Goal: Information Seeking & Learning: Learn about a topic

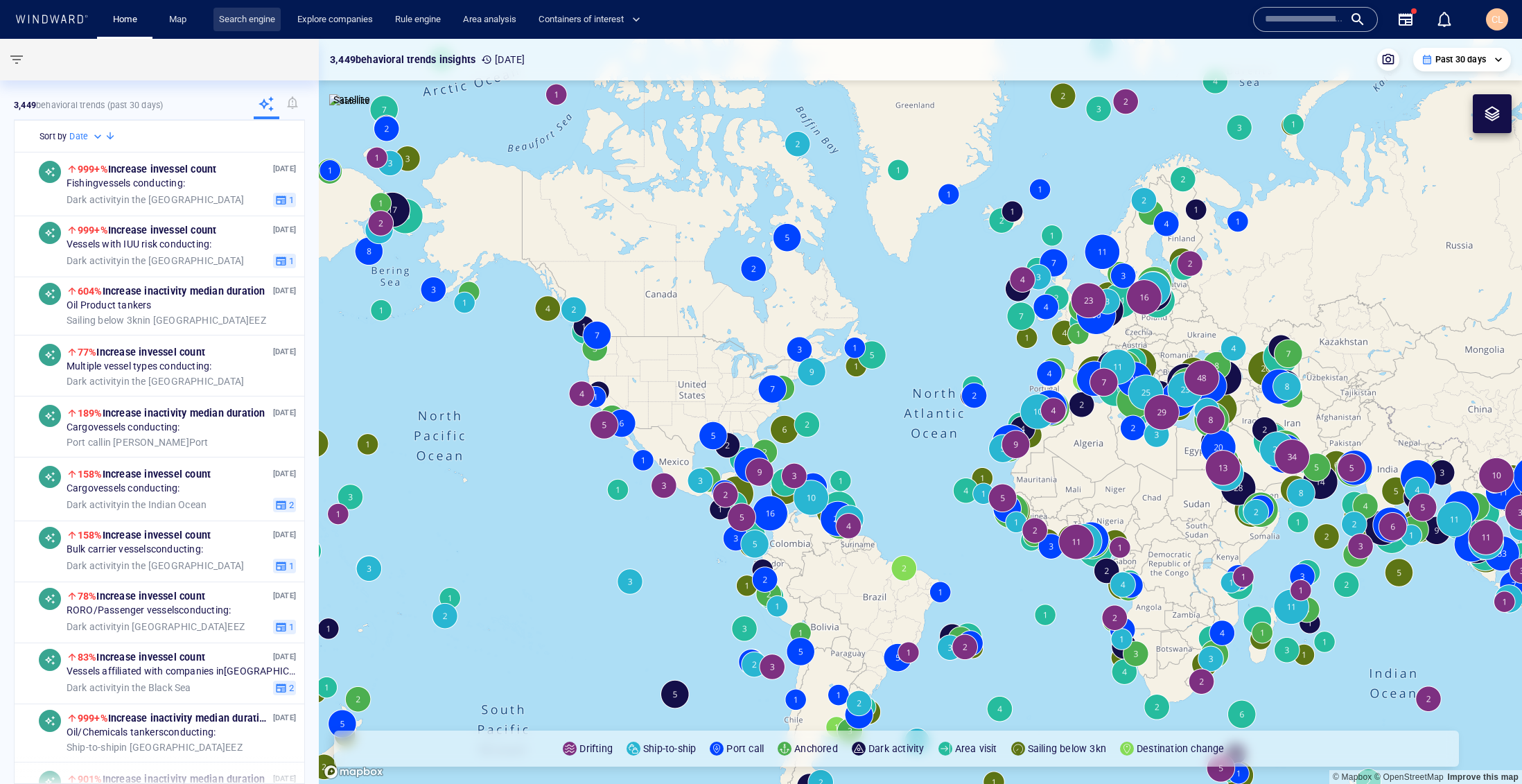
click at [258, 15] on link "Search engine" at bounding box center [247, 19] width 67 height 24
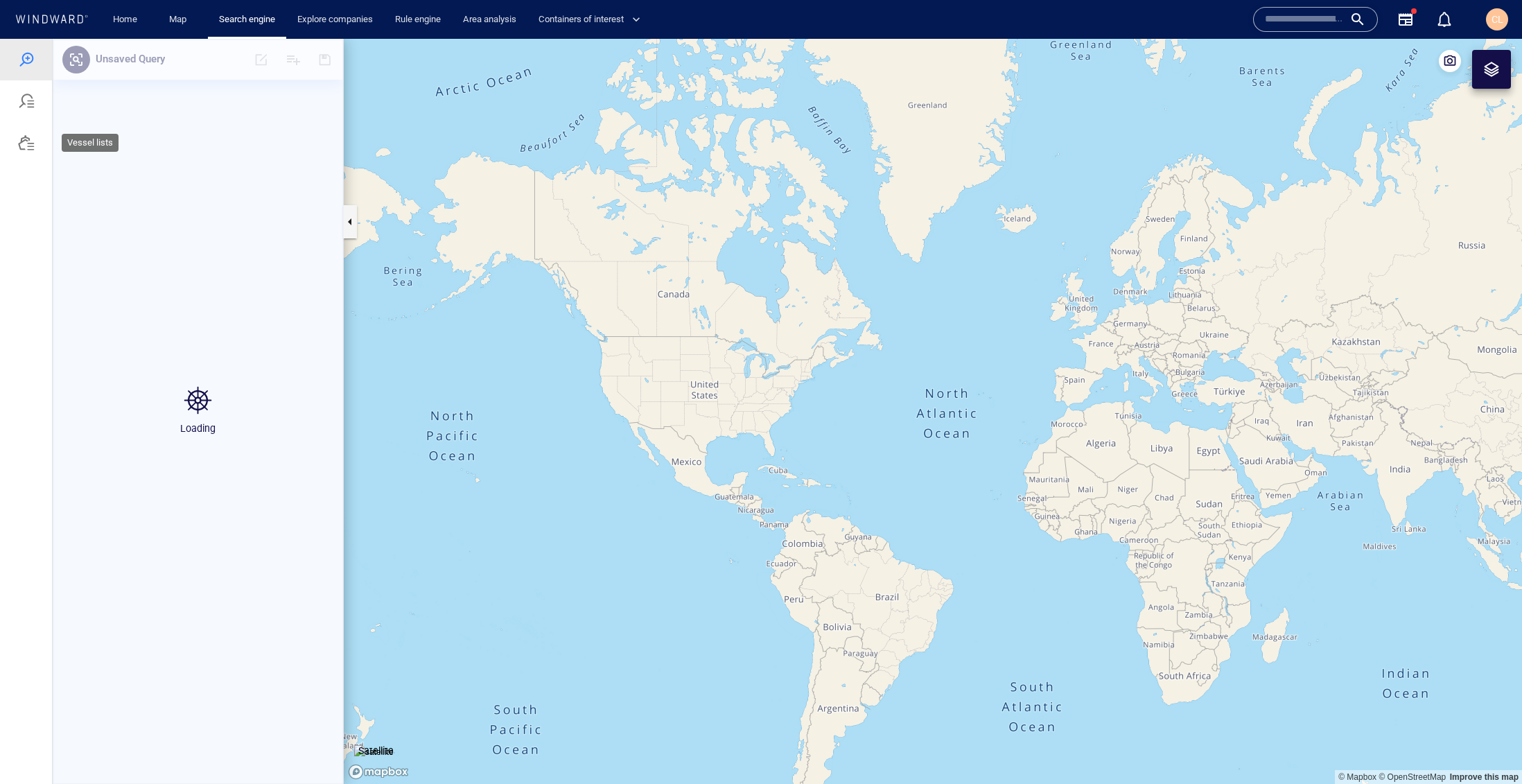
click at [32, 135] on div at bounding box center [26, 143] width 17 height 17
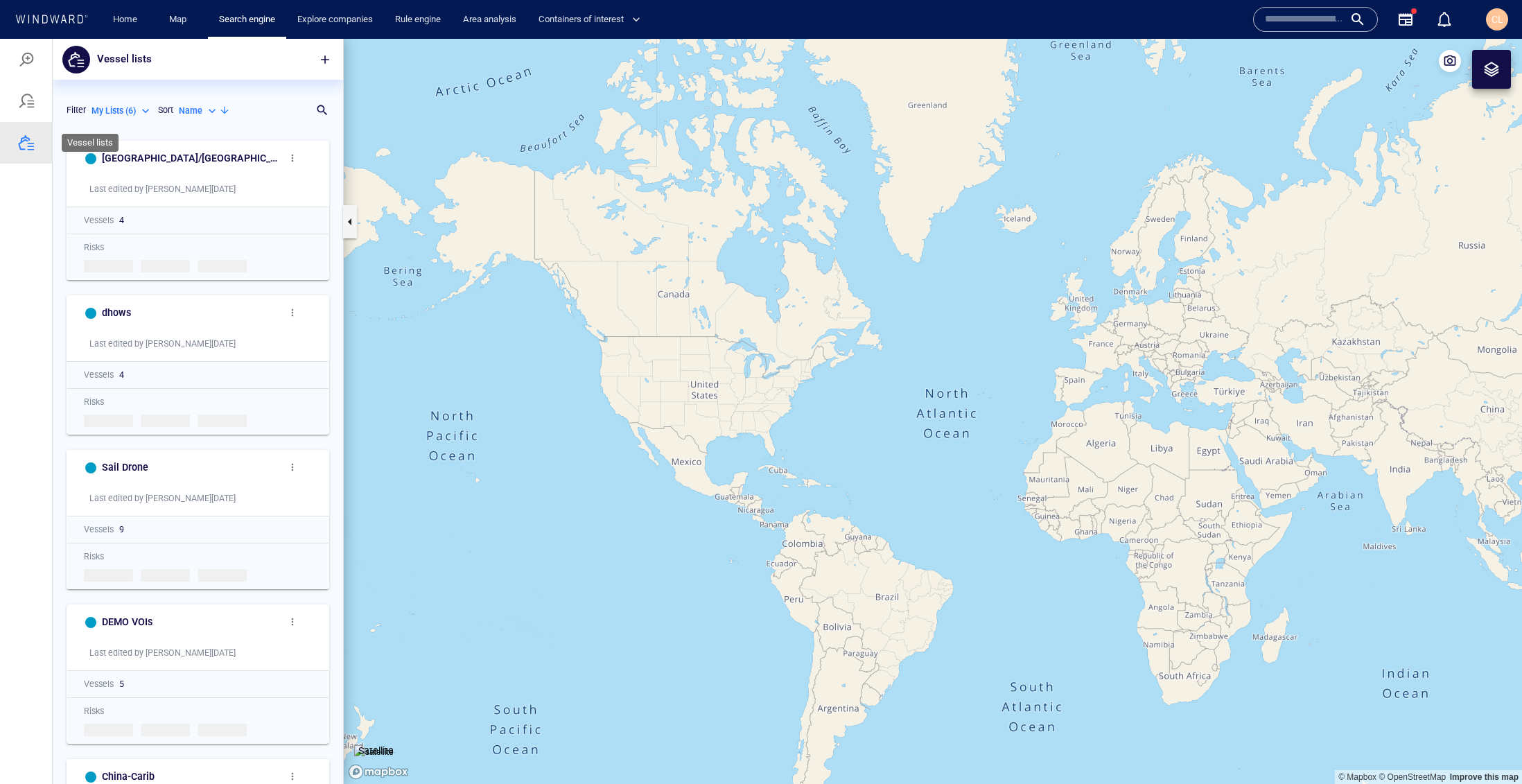
scroll to position [650, 290]
click at [117, 317] on h6 "dhows" at bounding box center [117, 312] width 29 height 17
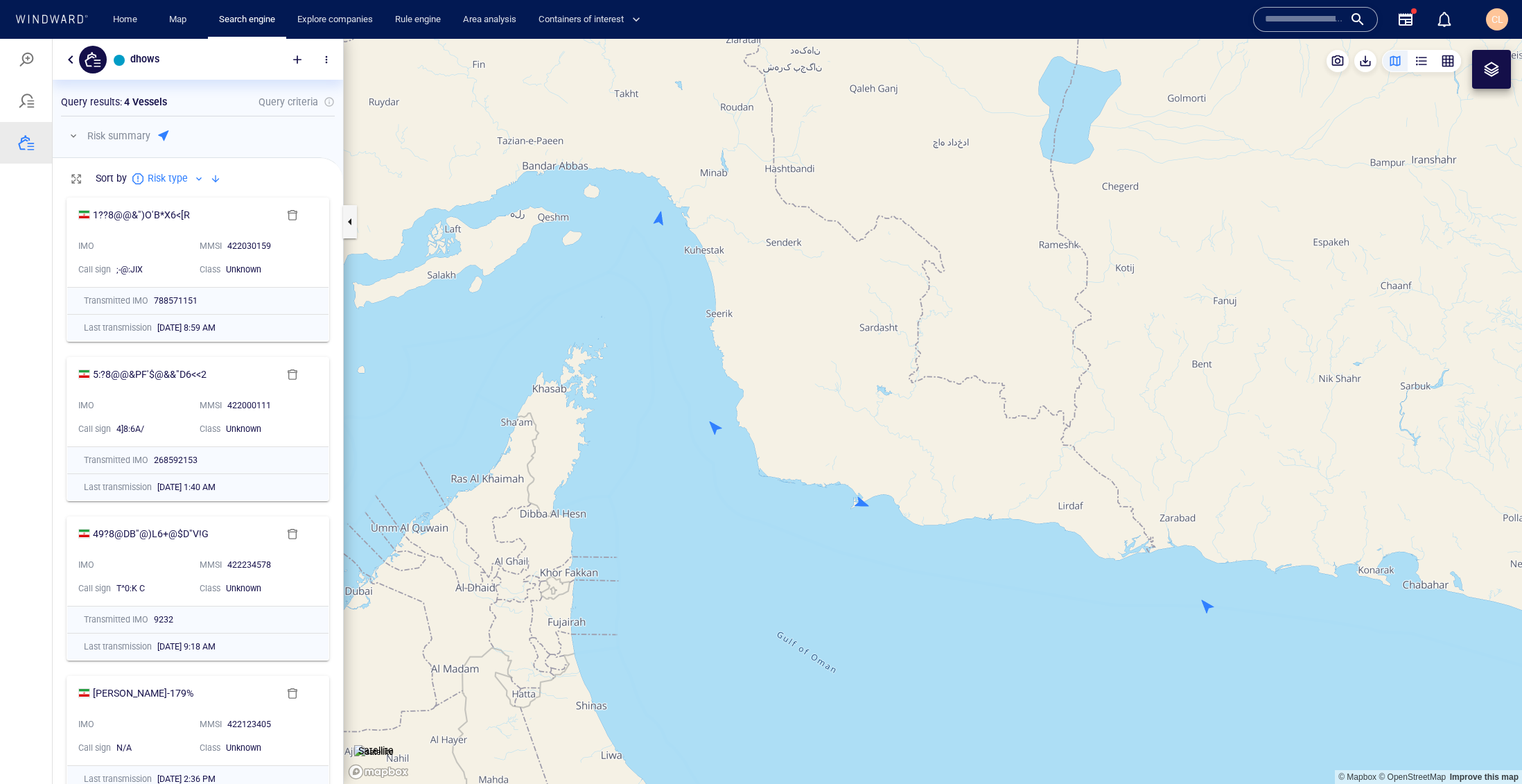
scroll to position [17, 0]
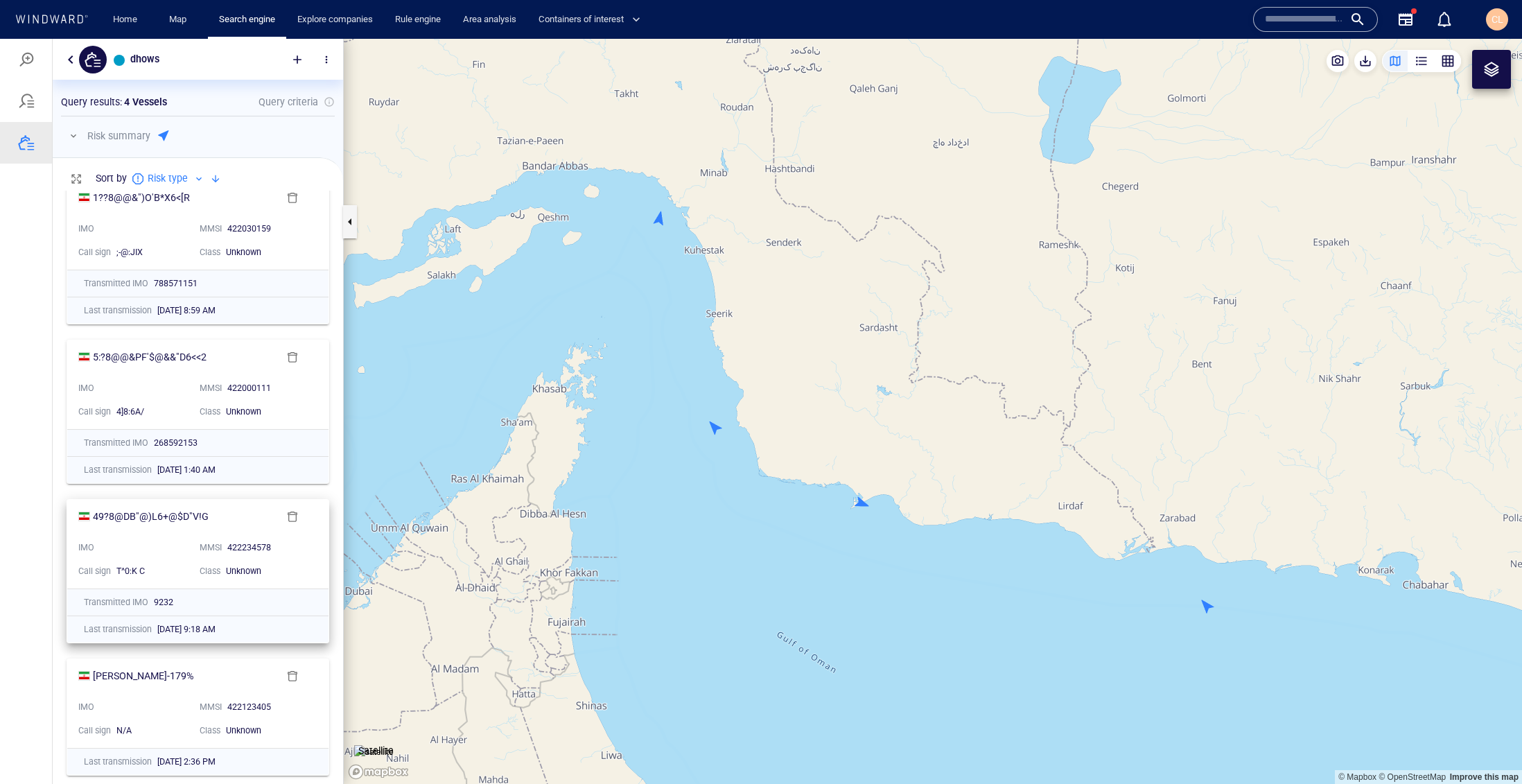
click at [160, 566] on div "T^0:K C" at bounding box center [152, 570] width 72 height 12
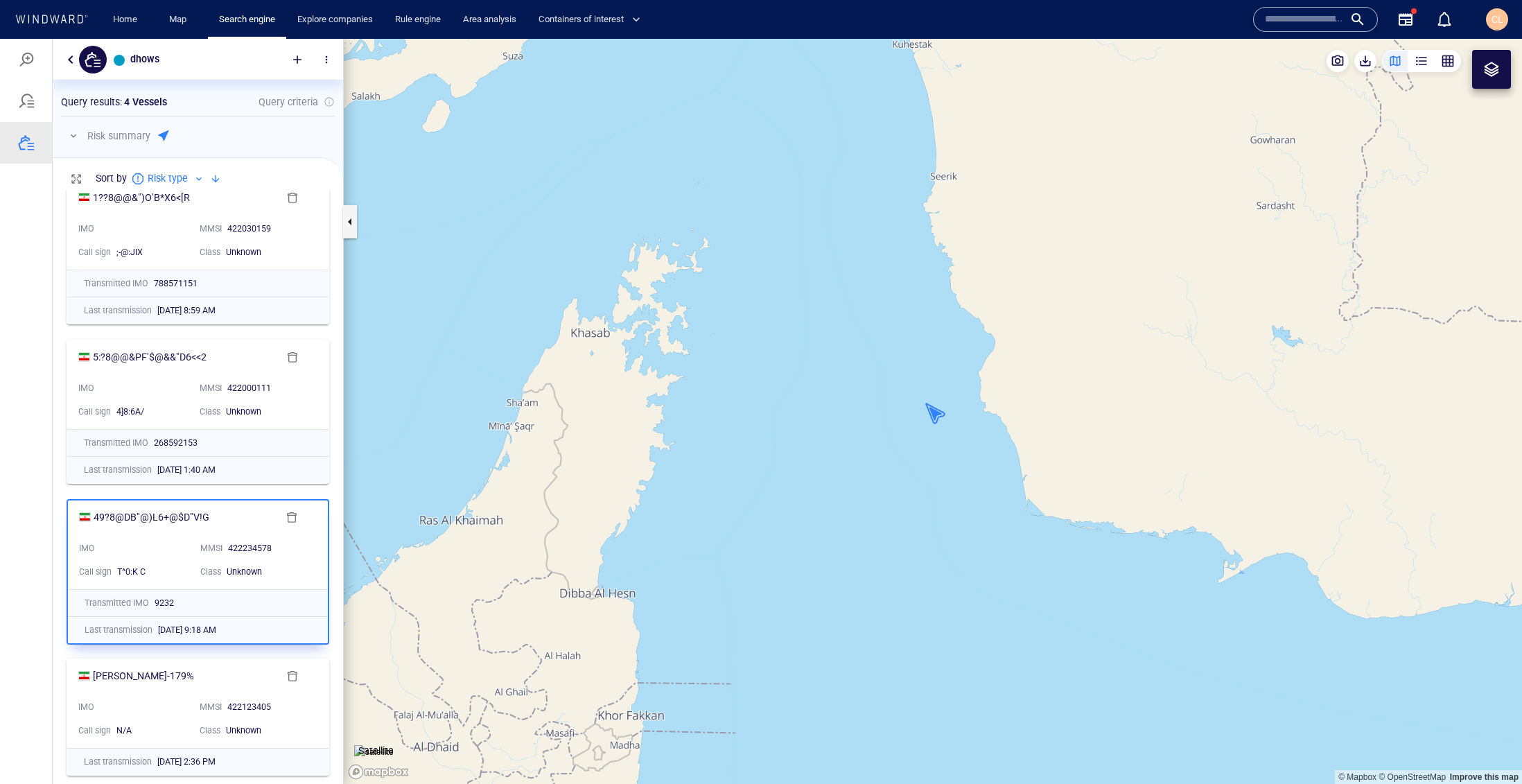
click at [938, 406] on canvas "Map" at bounding box center [932, 411] width 1178 height 745
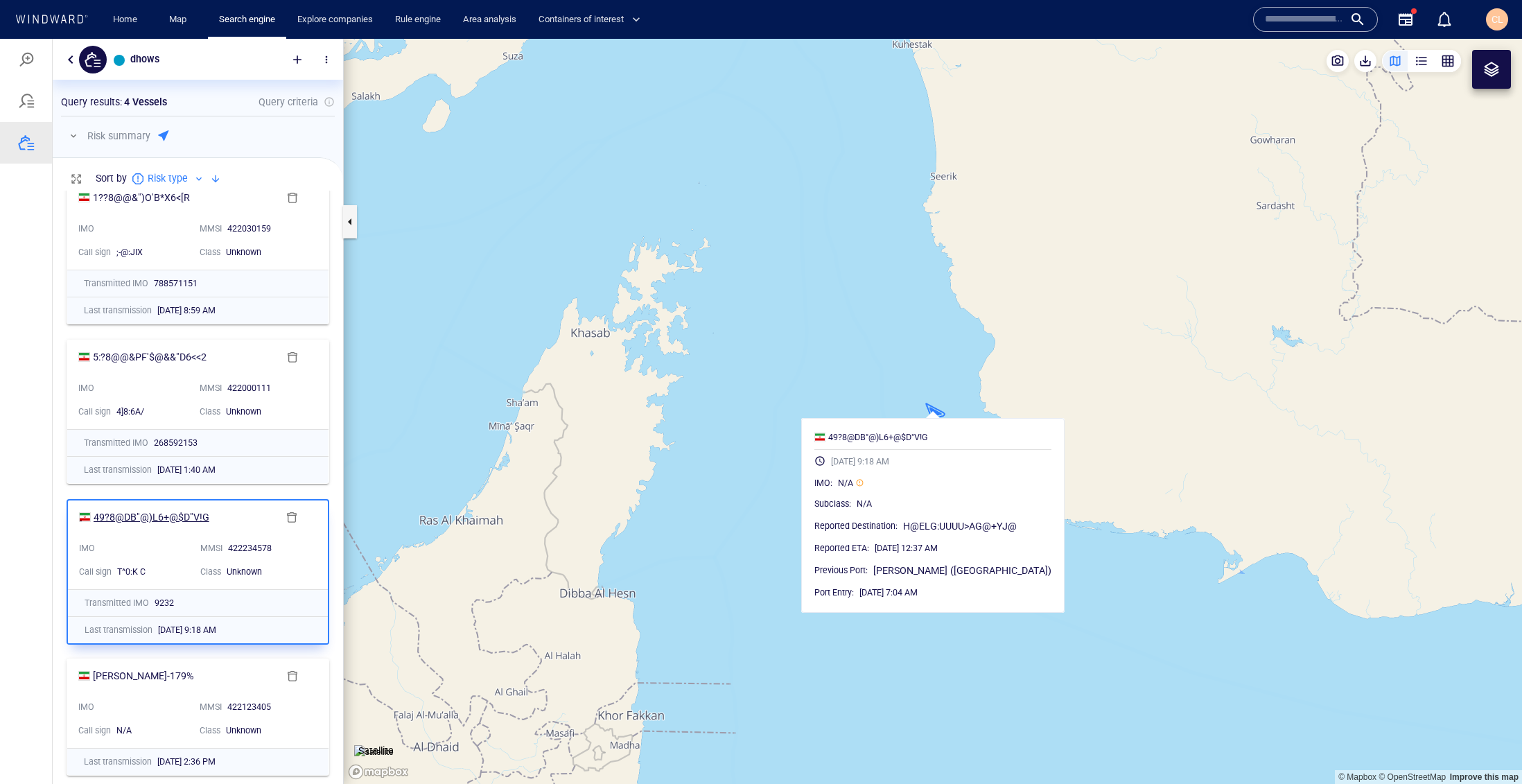
click at [174, 517] on div "49?8@DB"@)L6+@$D"V!G" at bounding box center [151, 516] width 116 height 17
click at [578, 336] on canvas "Map" at bounding box center [932, 411] width 1178 height 745
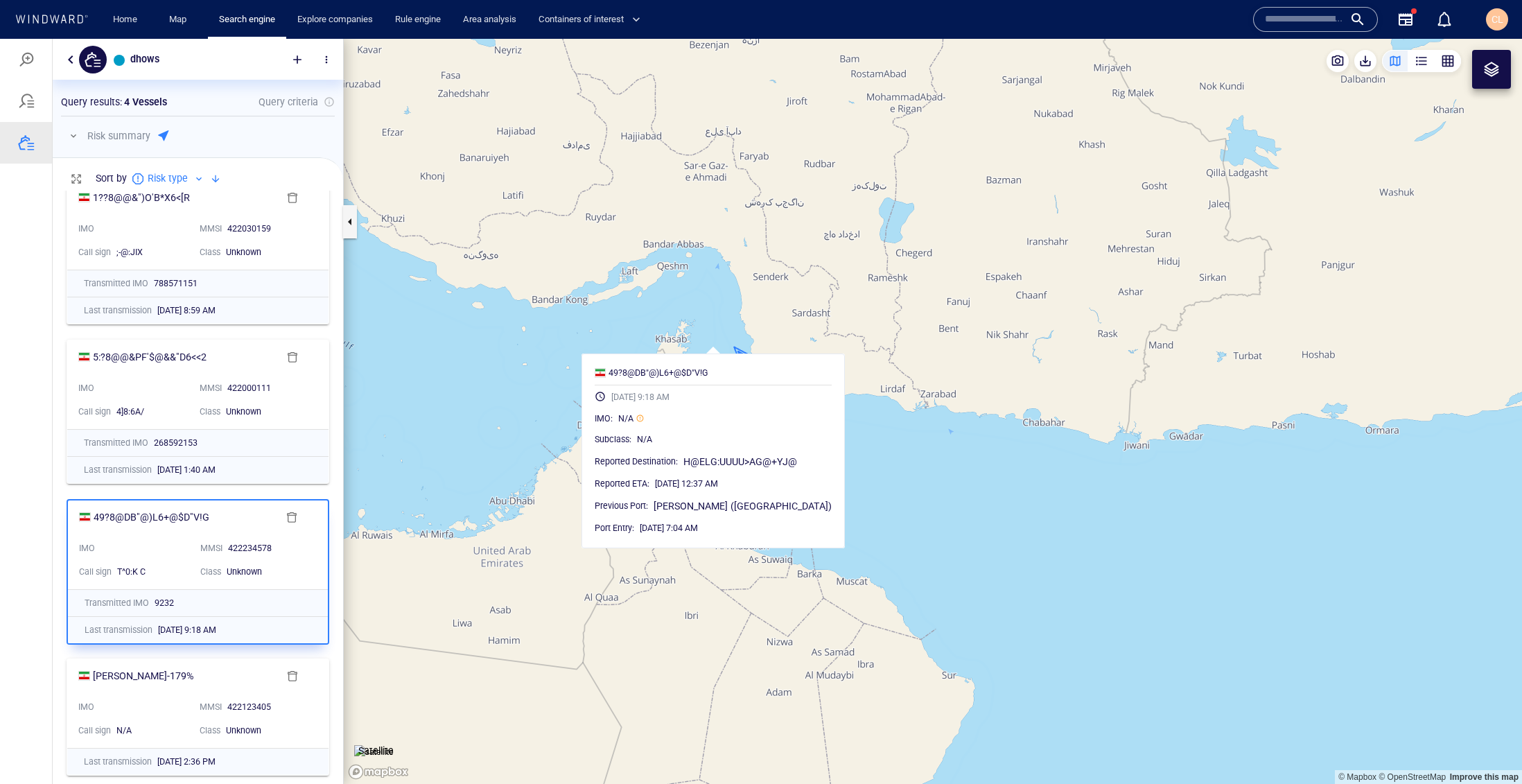
click at [882, 437] on canvas "Map" at bounding box center [932, 411] width 1178 height 745
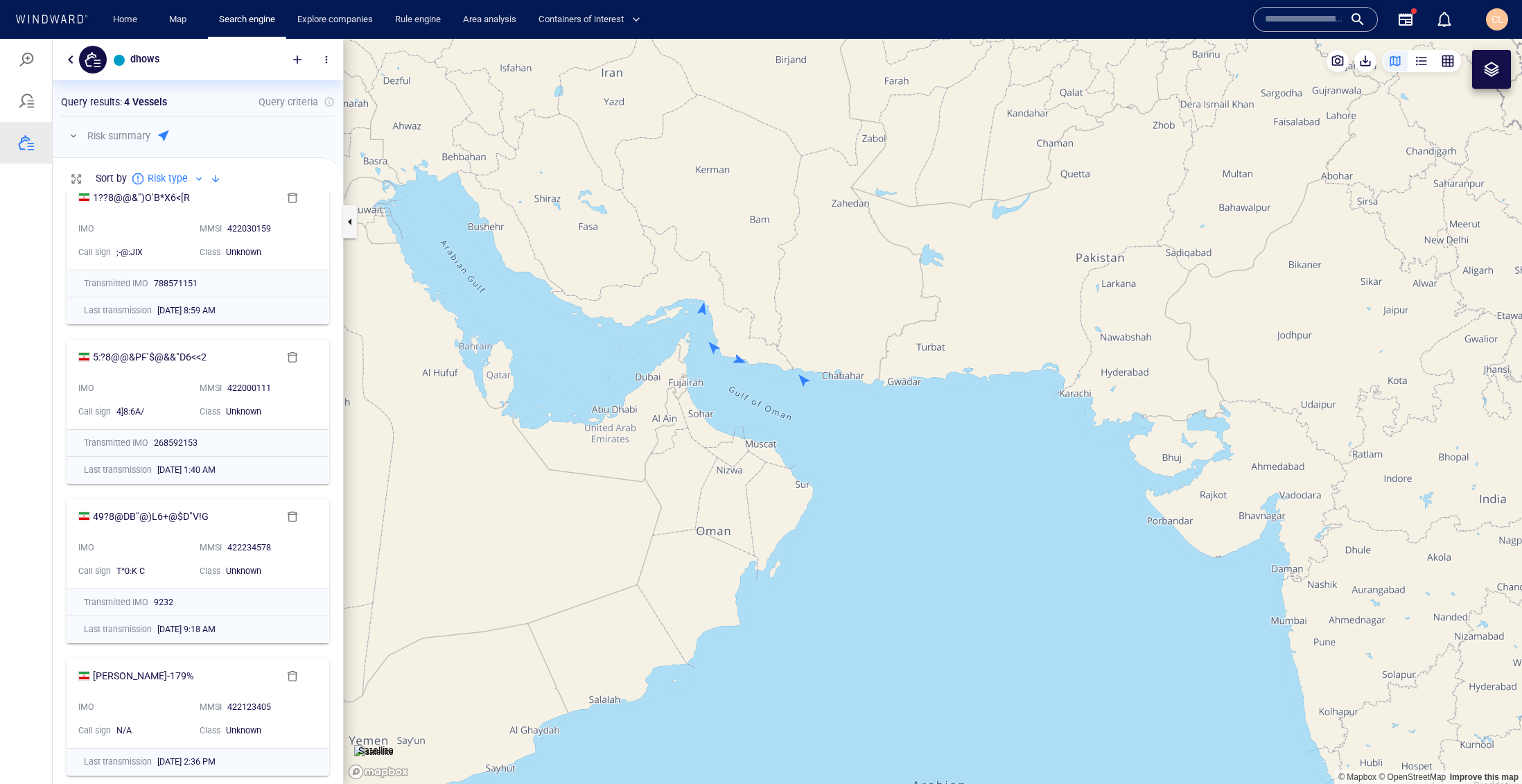
click at [699, 306] on canvas "Map" at bounding box center [932, 411] width 1178 height 745
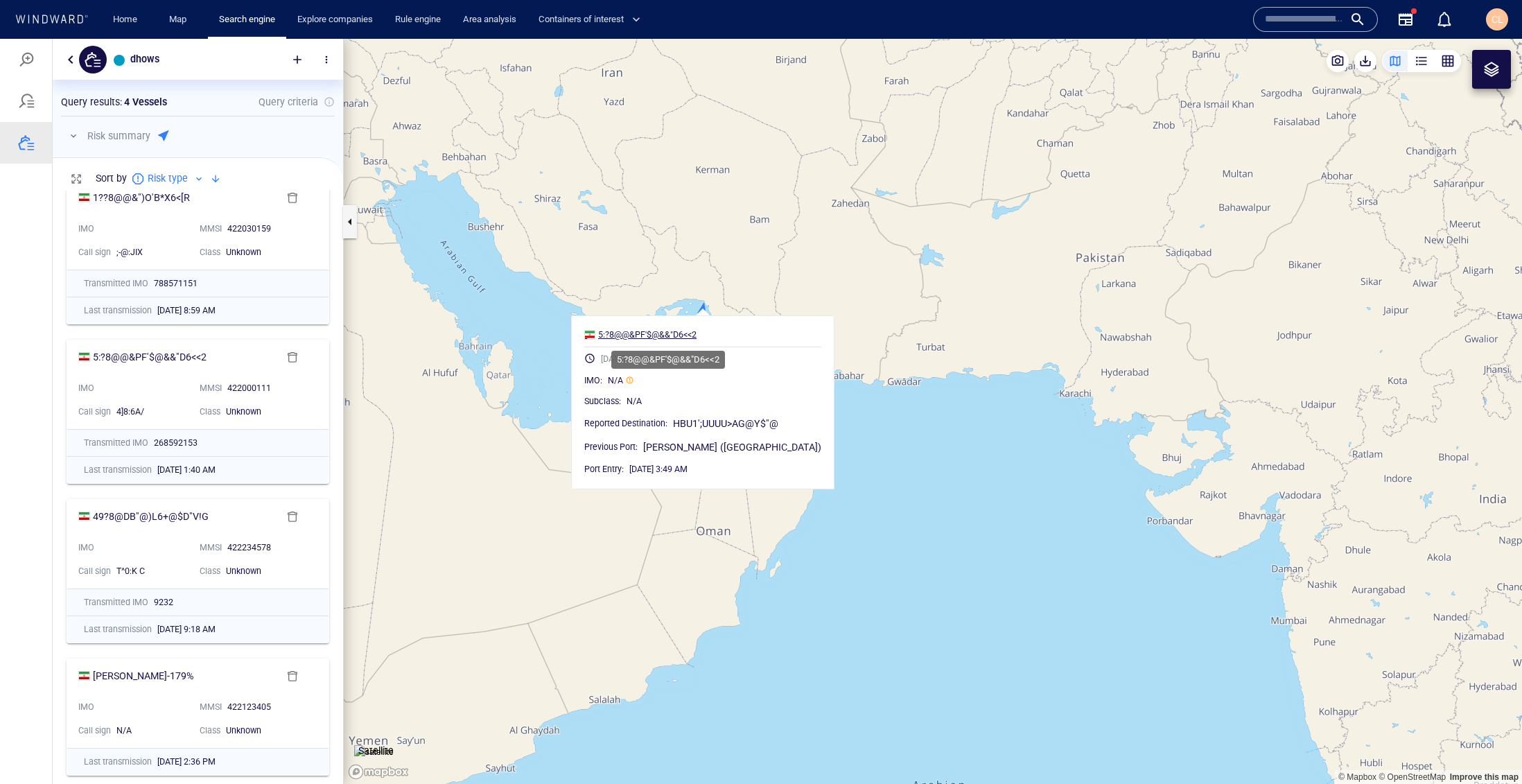
click at [694, 332] on div "5:?8@@&PF'$@&&"D6<<2" at bounding box center [647, 334] width 98 height 12
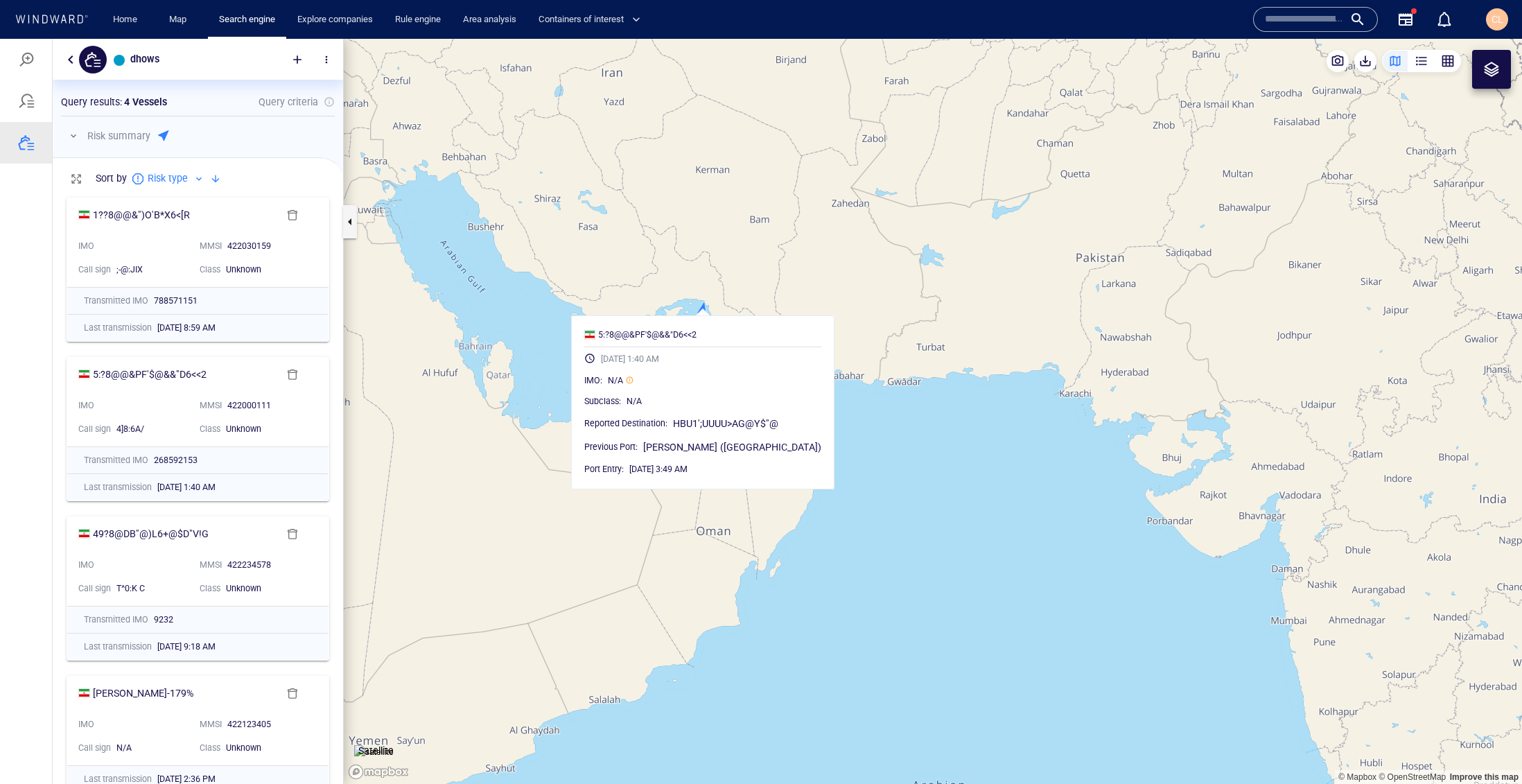
click at [329, 65] on button "button" at bounding box center [327, 59] width 28 height 28
click at [300, 60] on div at bounding box center [761, 411] width 1522 height 745
drag, startPoint x: 206, startPoint y: 213, endPoint x: 93, endPoint y: 208, distance: 113.1
click at [93, 208] on div "1??8@@&")O'B*X6<[R" at bounding box center [178, 214] width 200 height 17
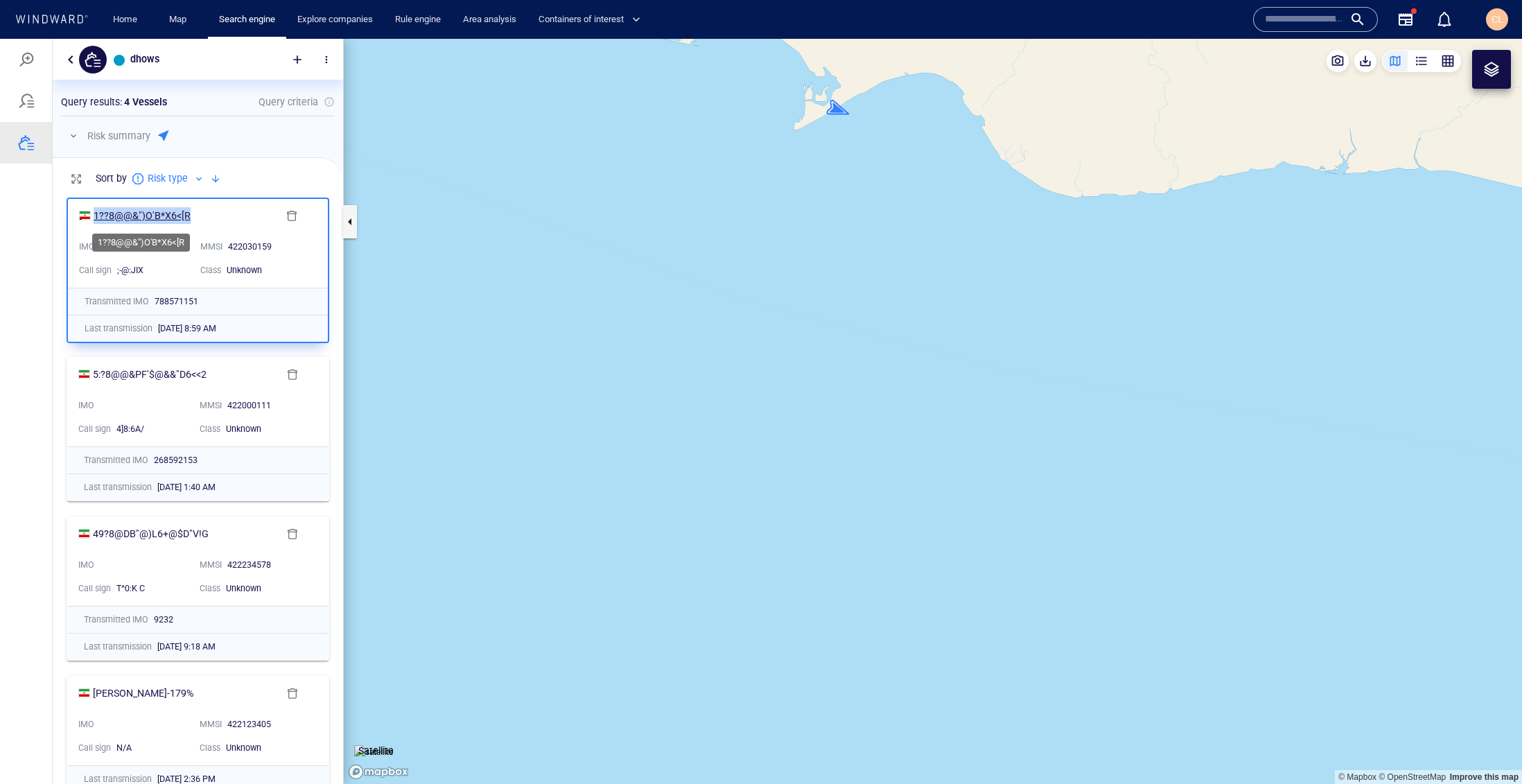
copy div "1??8@@&")O'B*X6<[R"
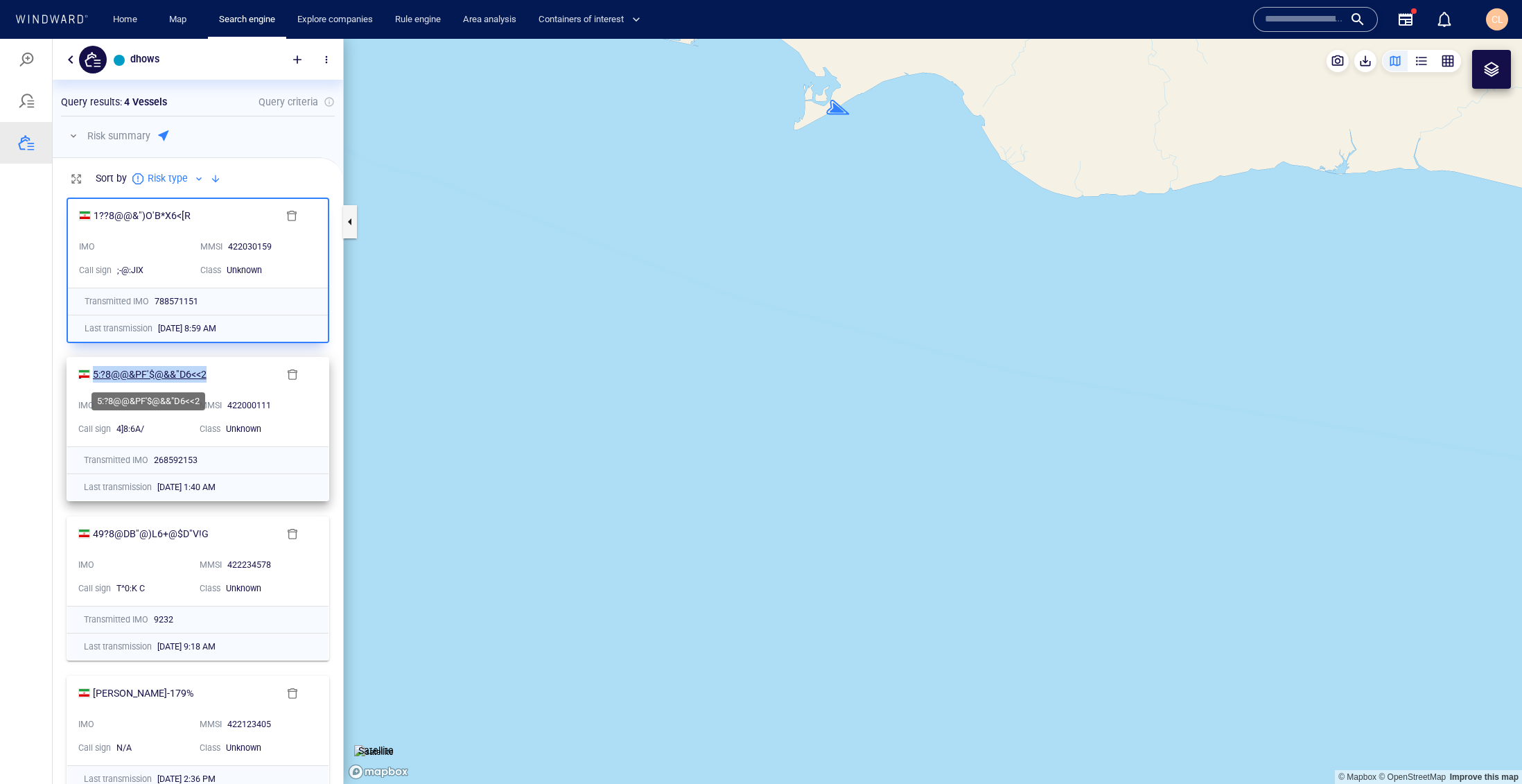
drag, startPoint x: 219, startPoint y: 381, endPoint x: 92, endPoint y: 368, distance: 127.7
click at [92, 368] on div "5:?8@@&PF'$@&&"D6<<2" at bounding box center [178, 374] width 200 height 17
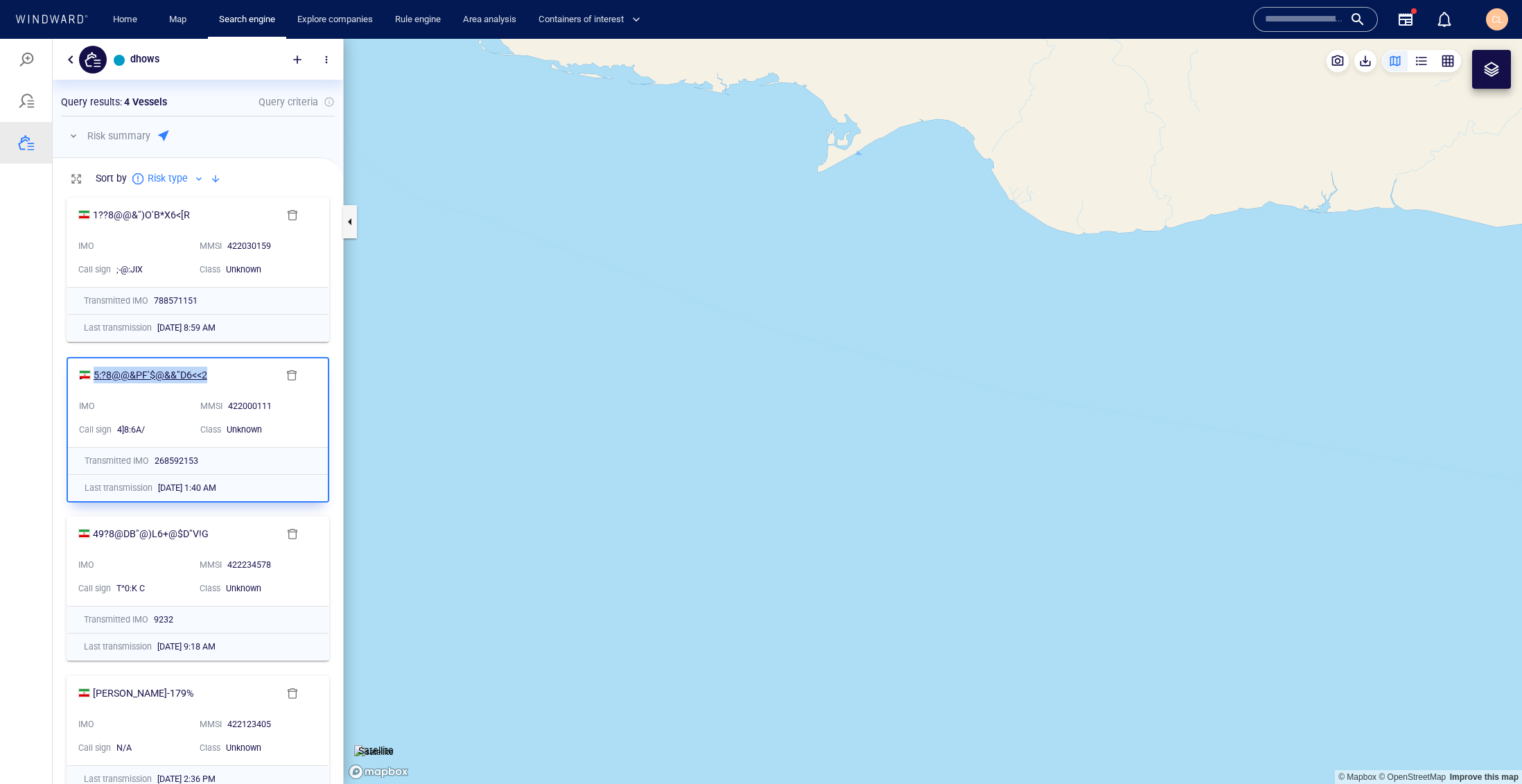
copy div "5:?8@@&PF'$@&&"D6<<2"
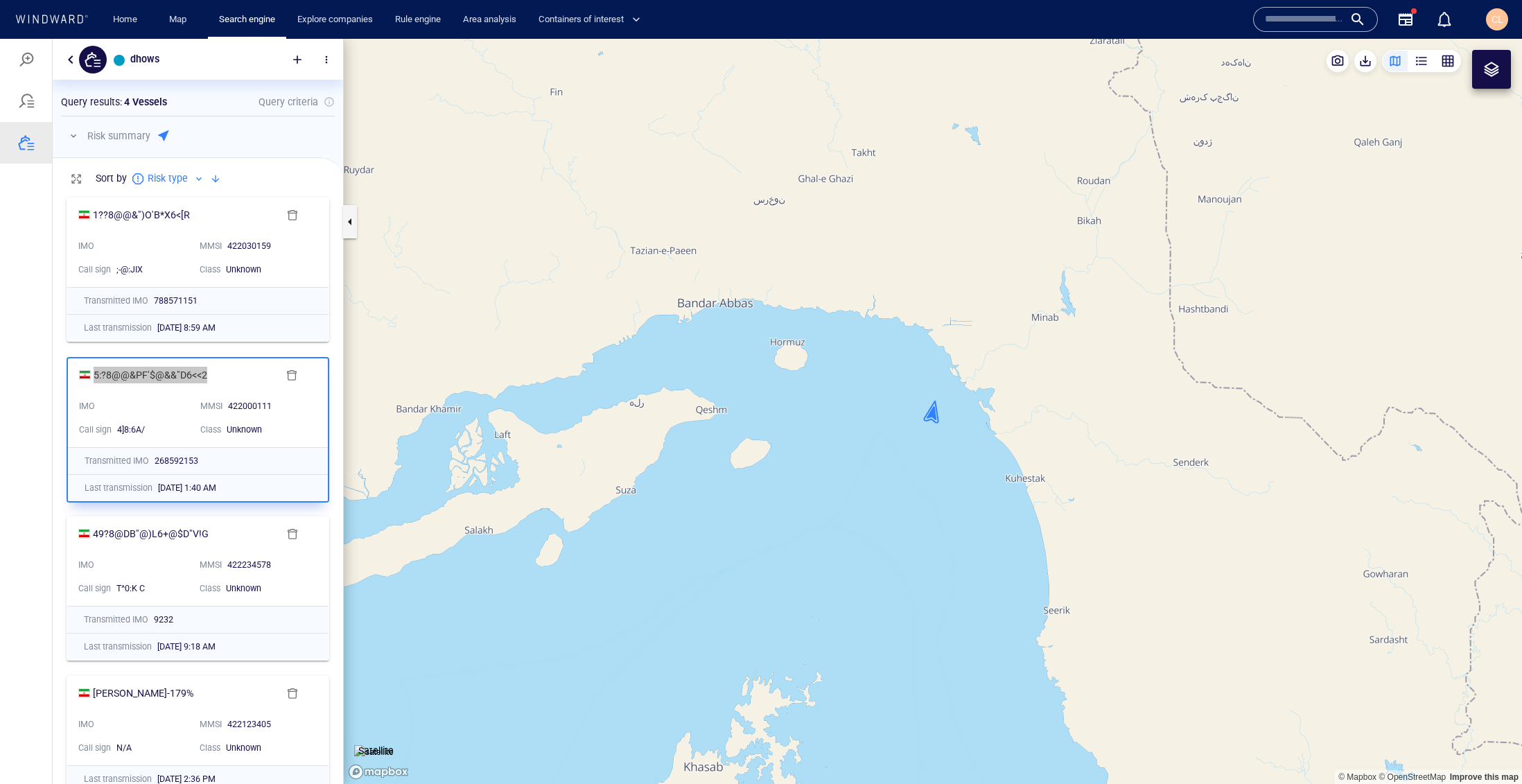
scroll to position [17, 0]
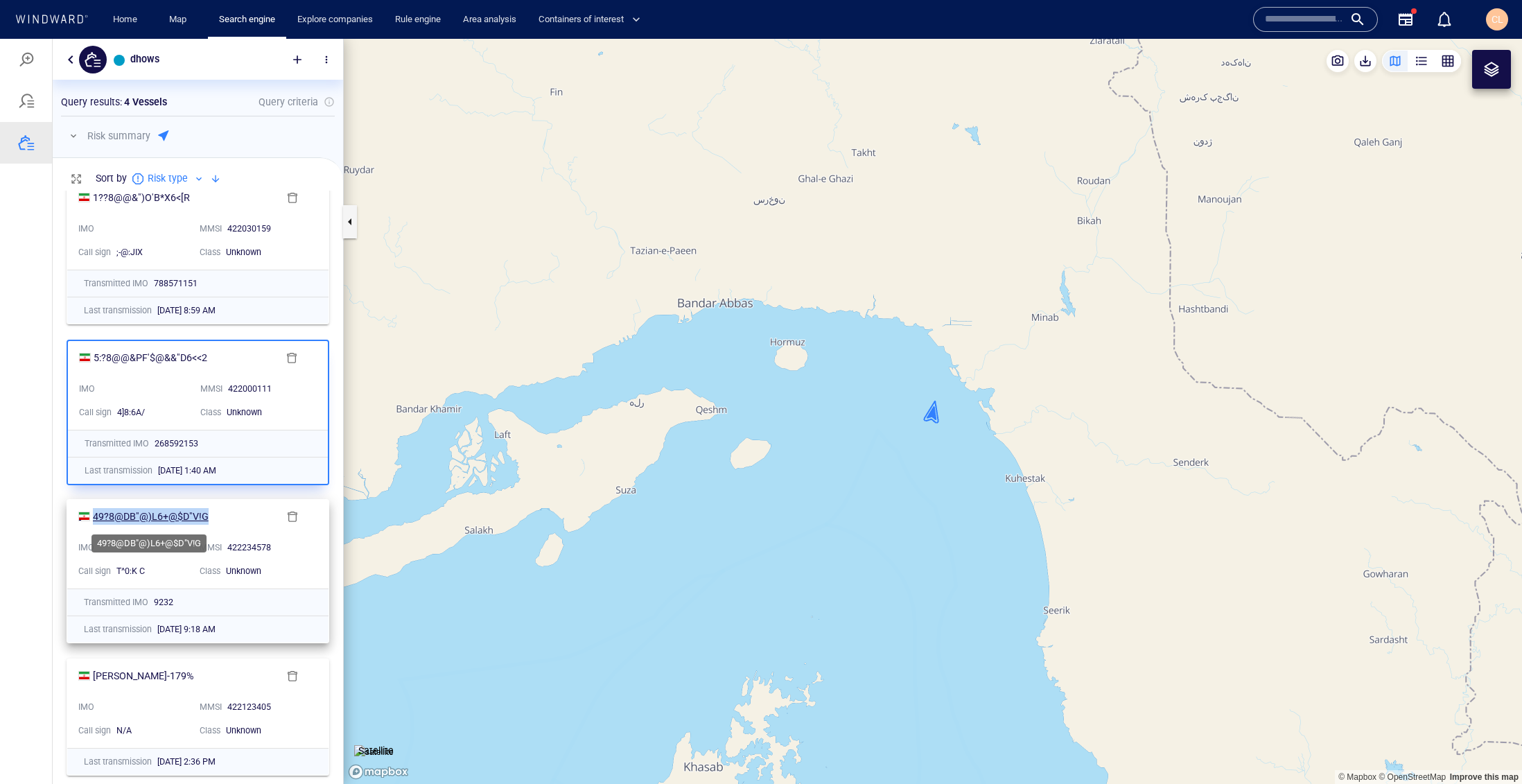
drag, startPoint x: 224, startPoint y: 525, endPoint x: 94, endPoint y: 517, distance: 130.2
click at [94, 517] on div "49?8@DB"@)L6+@$D"V!G" at bounding box center [178, 515] width 206 height 22
copy div "49?8@DB"@)L6+@$D"V!G"
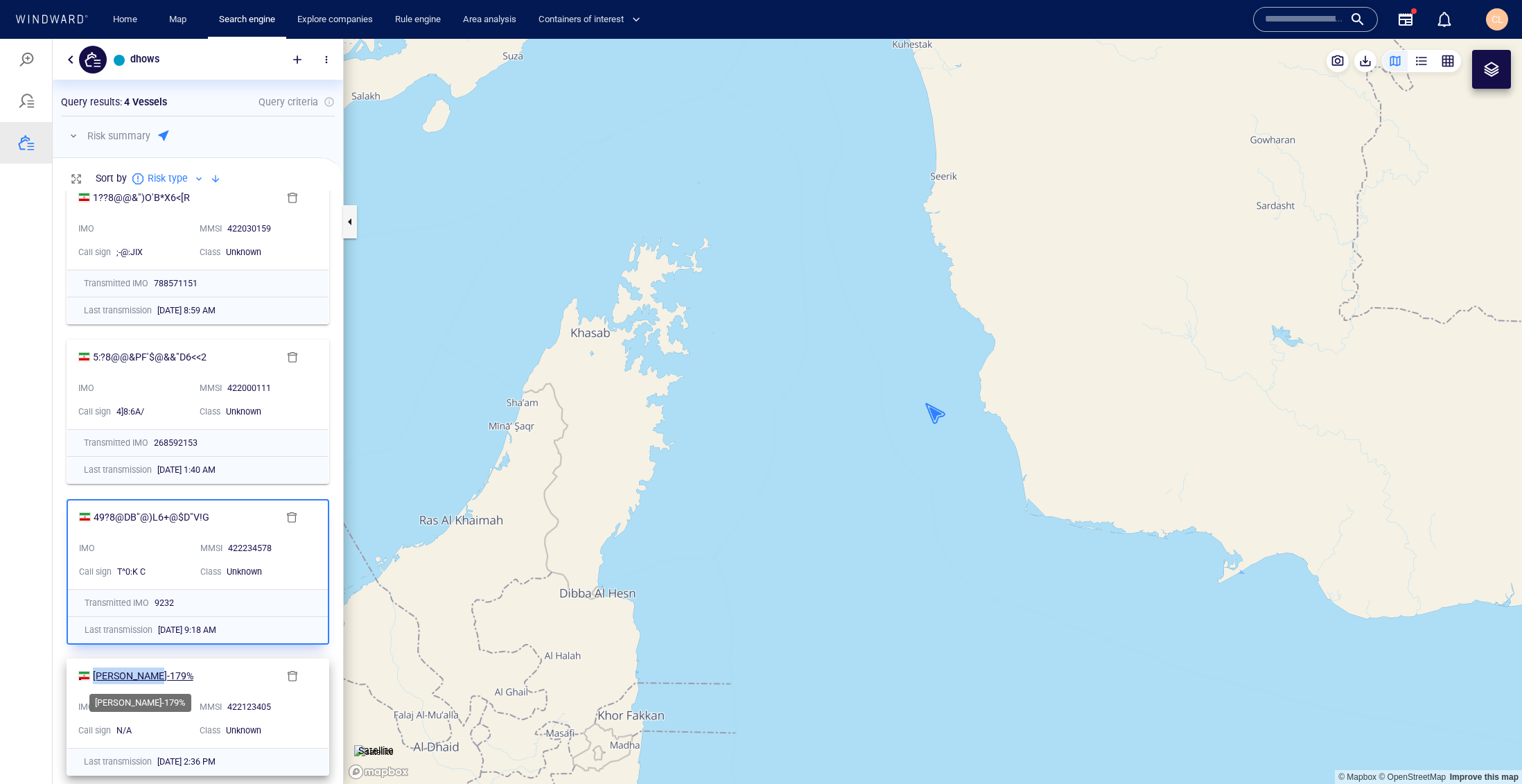
drag, startPoint x: 174, startPoint y: 681, endPoint x: 92, endPoint y: 674, distance: 82.3
click at [92, 674] on div "[PERSON_NAME]-179%" at bounding box center [178, 675] width 200 height 17
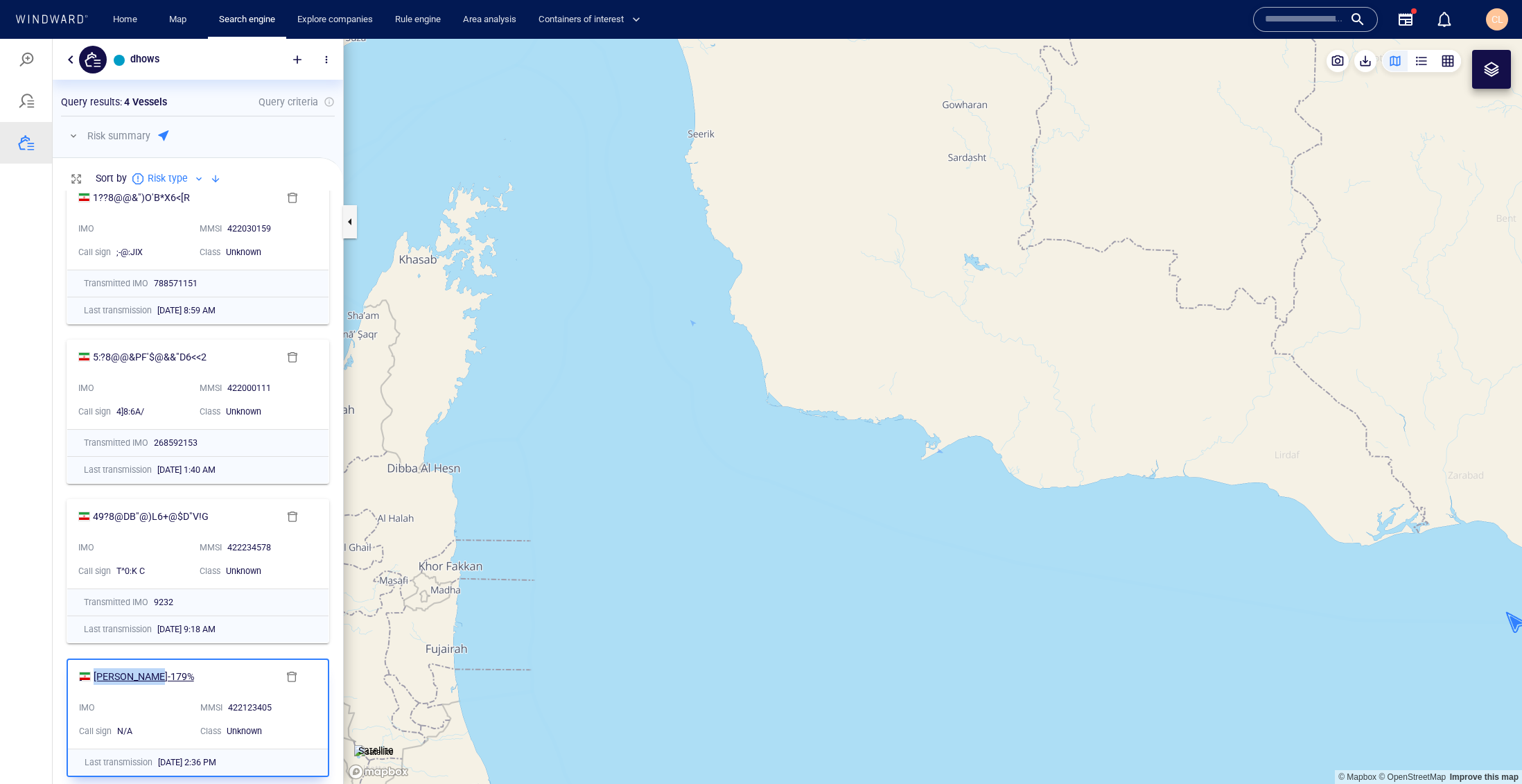
copy div "[PERSON_NAME]-179%"
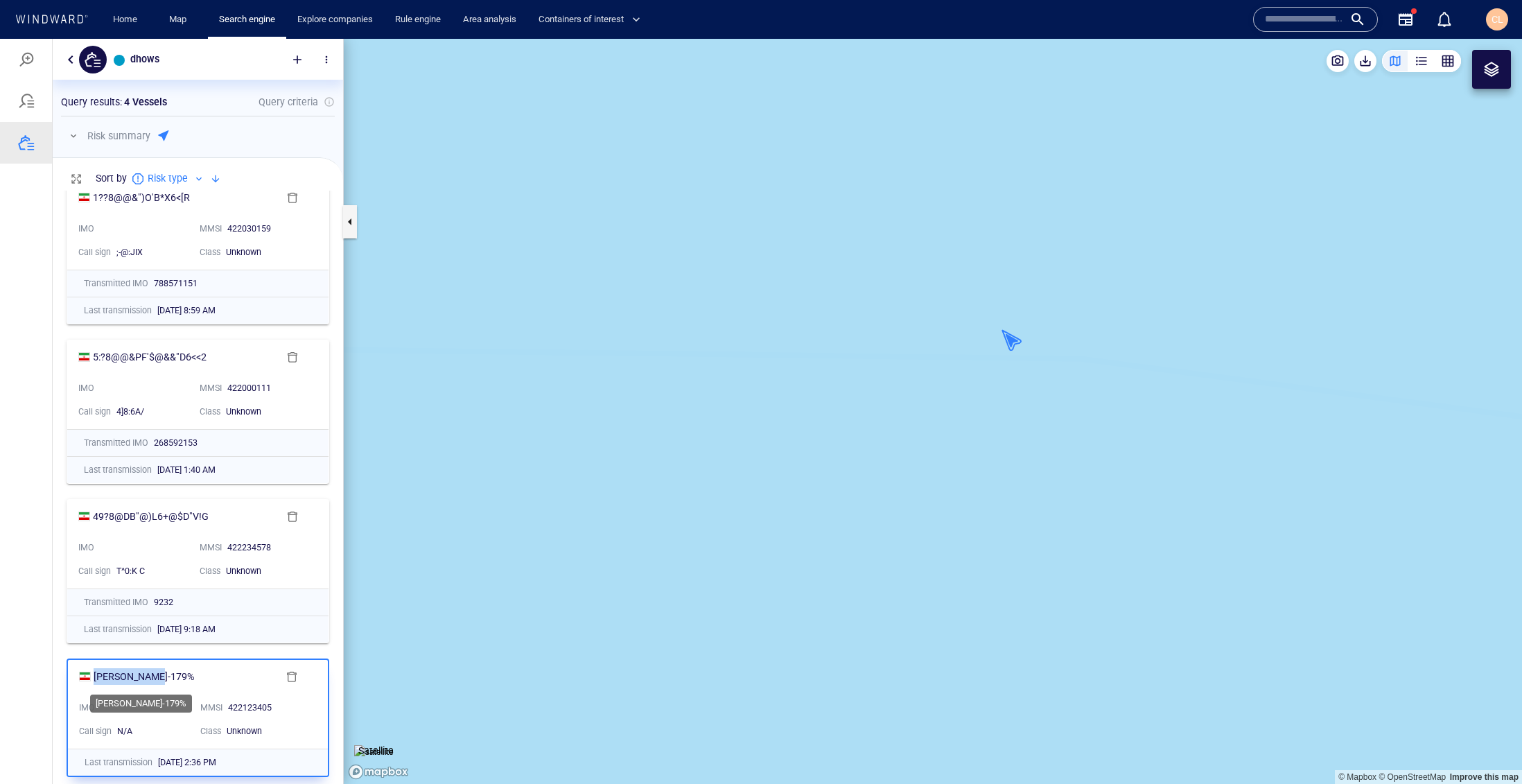
click at [147, 685] on div "[PERSON_NAME]-179%" at bounding box center [178, 675] width 204 height 22
click at [146, 673] on div "[PERSON_NAME]-179%" at bounding box center [144, 675] width 101 height 17
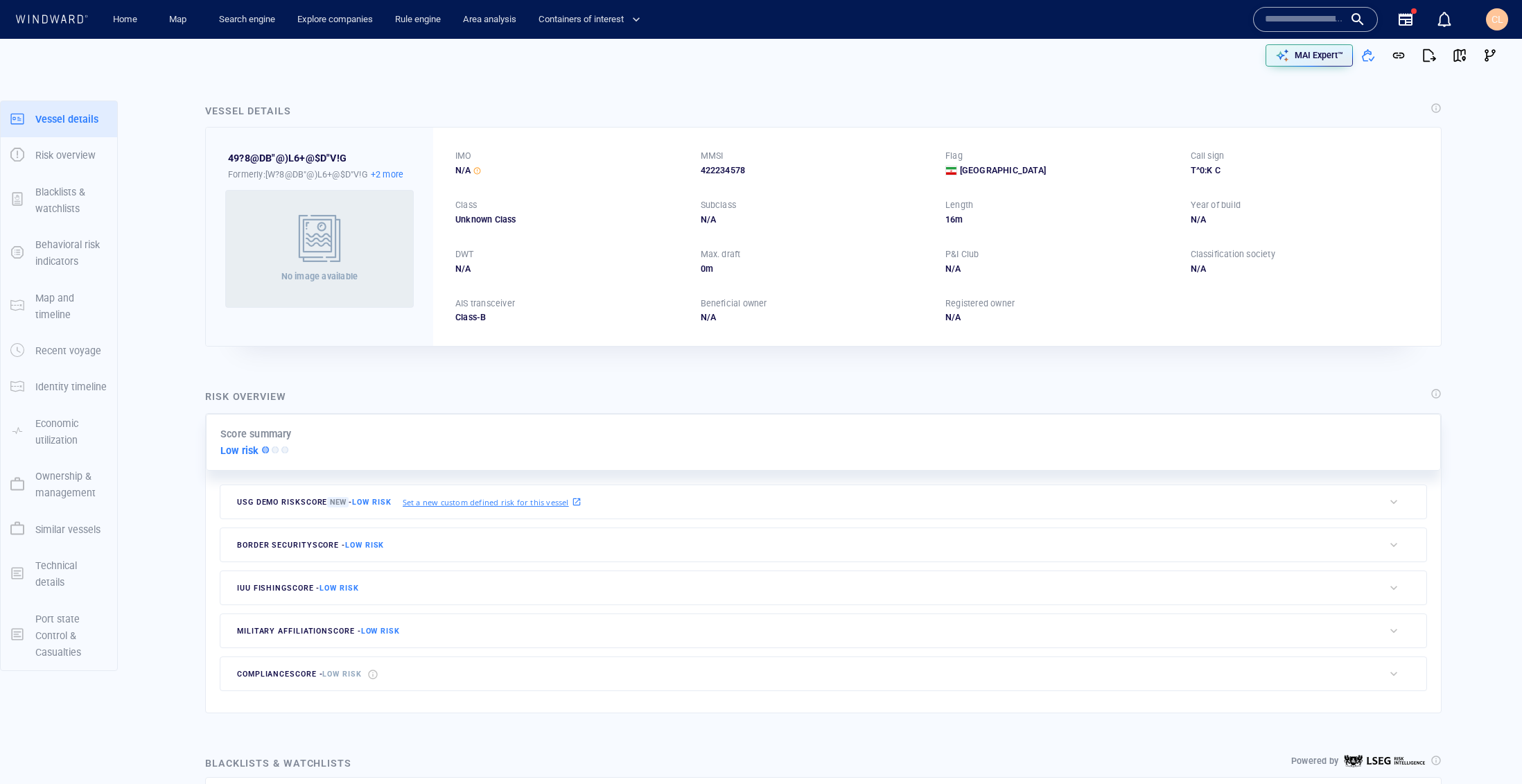
click at [395, 169] on p "+2 more" at bounding box center [387, 174] width 32 height 15
click at [525, 371] on div at bounding box center [761, 392] width 1522 height 784
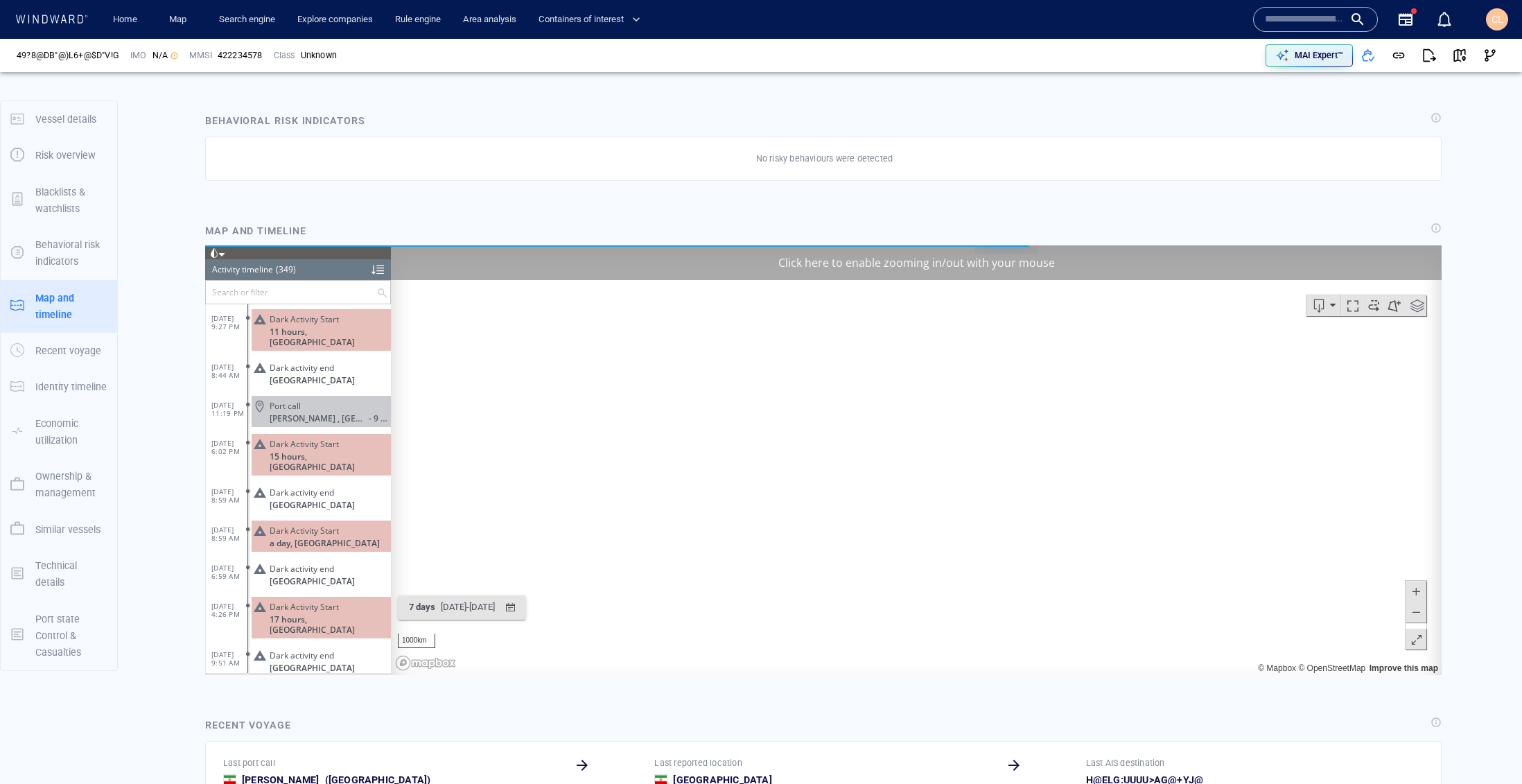
scroll to position [12936, 0]
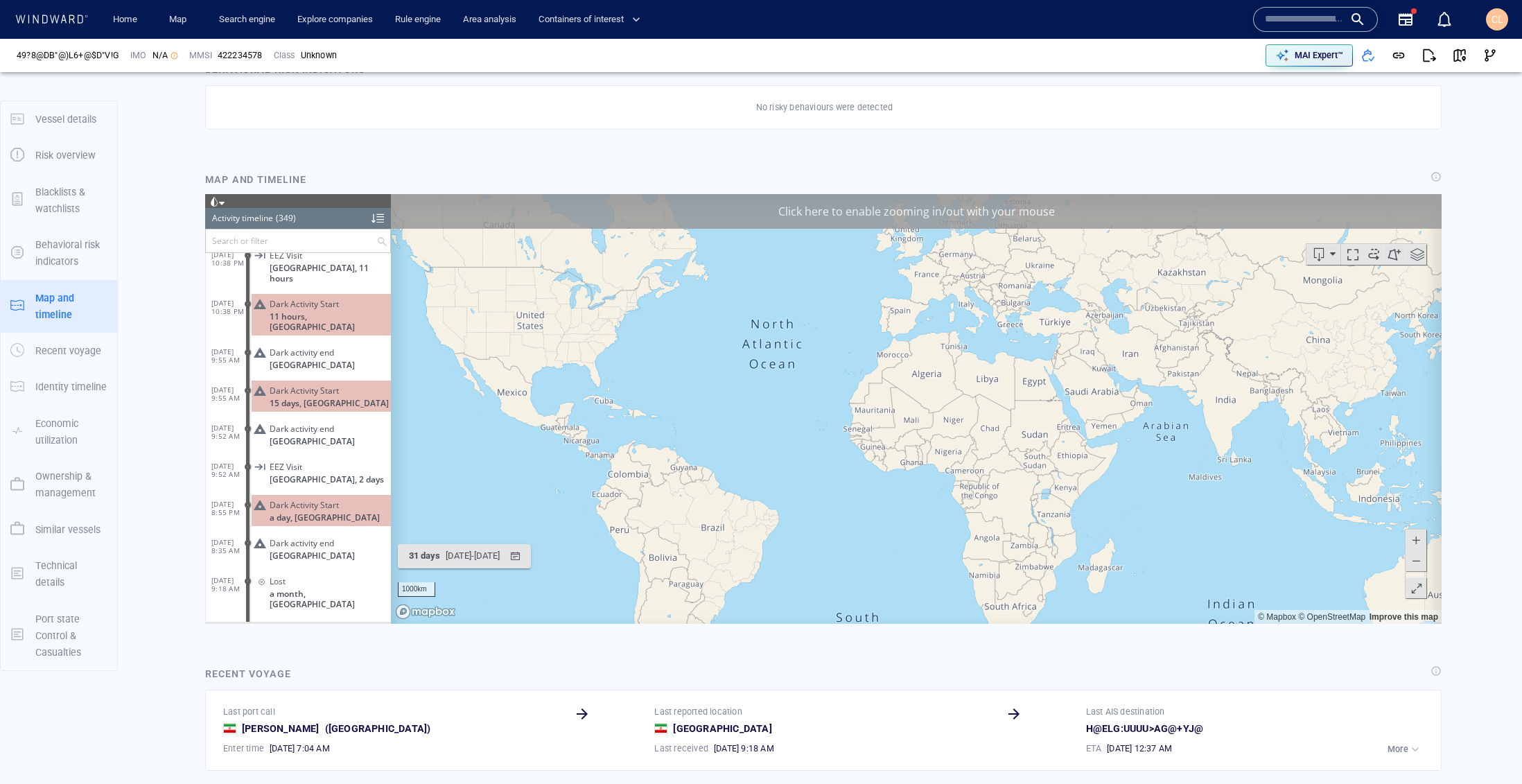
scroll to position [836, 0]
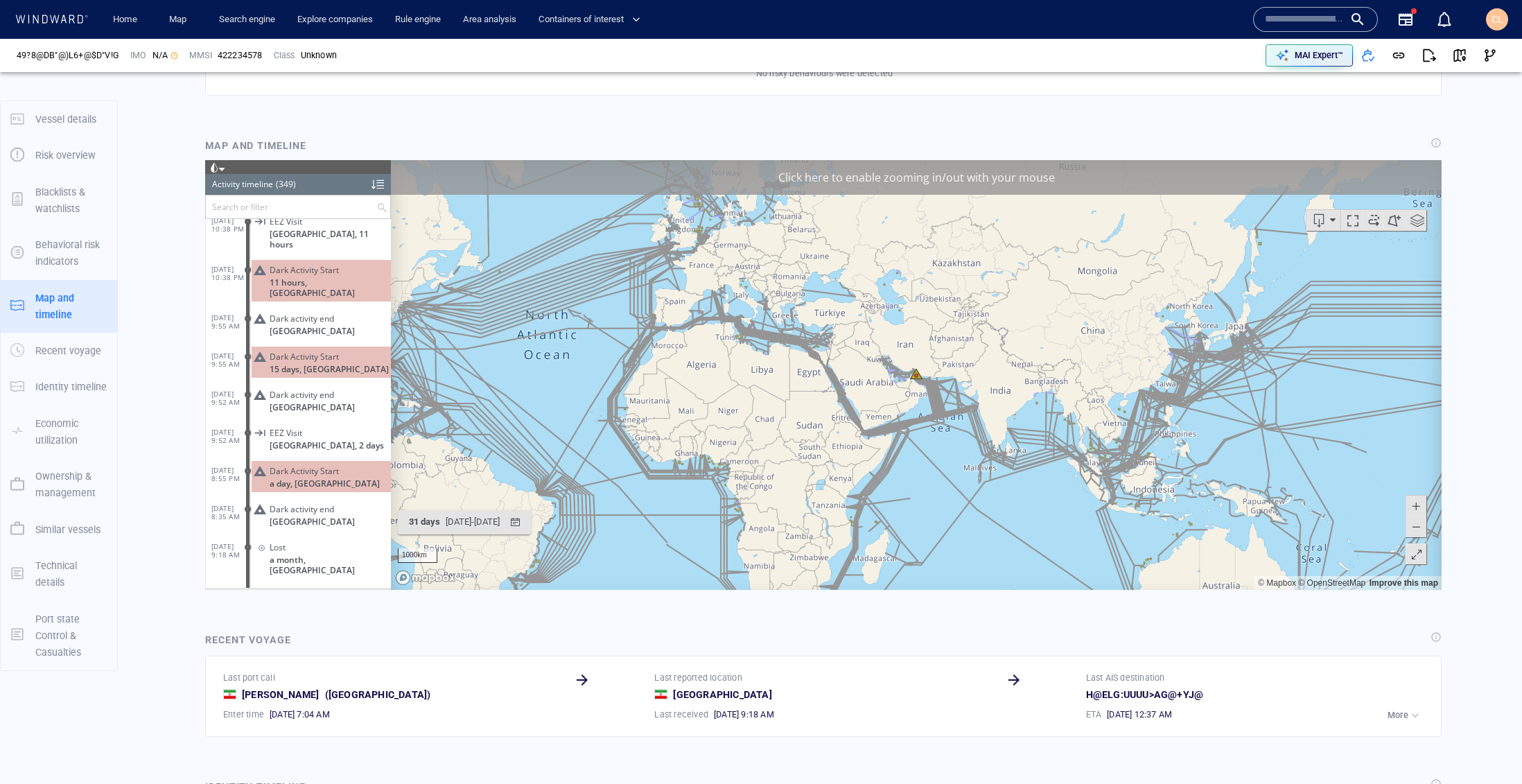
click at [1415, 223] on span at bounding box center [1417, 220] width 21 height 21
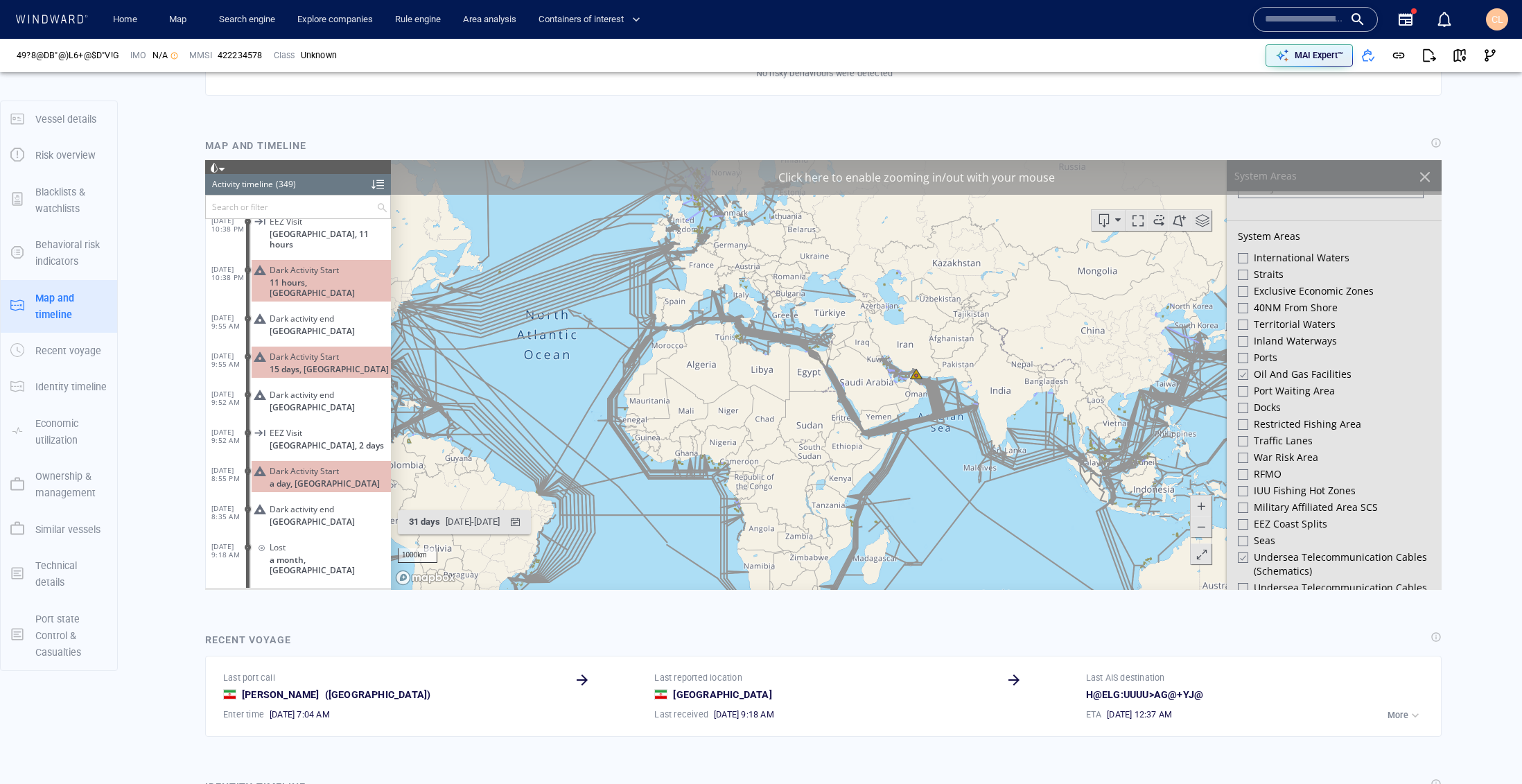
scroll to position [380, 0]
click at [1246, 358] on div at bounding box center [1242, 362] width 11 height 12
click at [1239, 543] on div at bounding box center [1242, 546] width 11 height 12
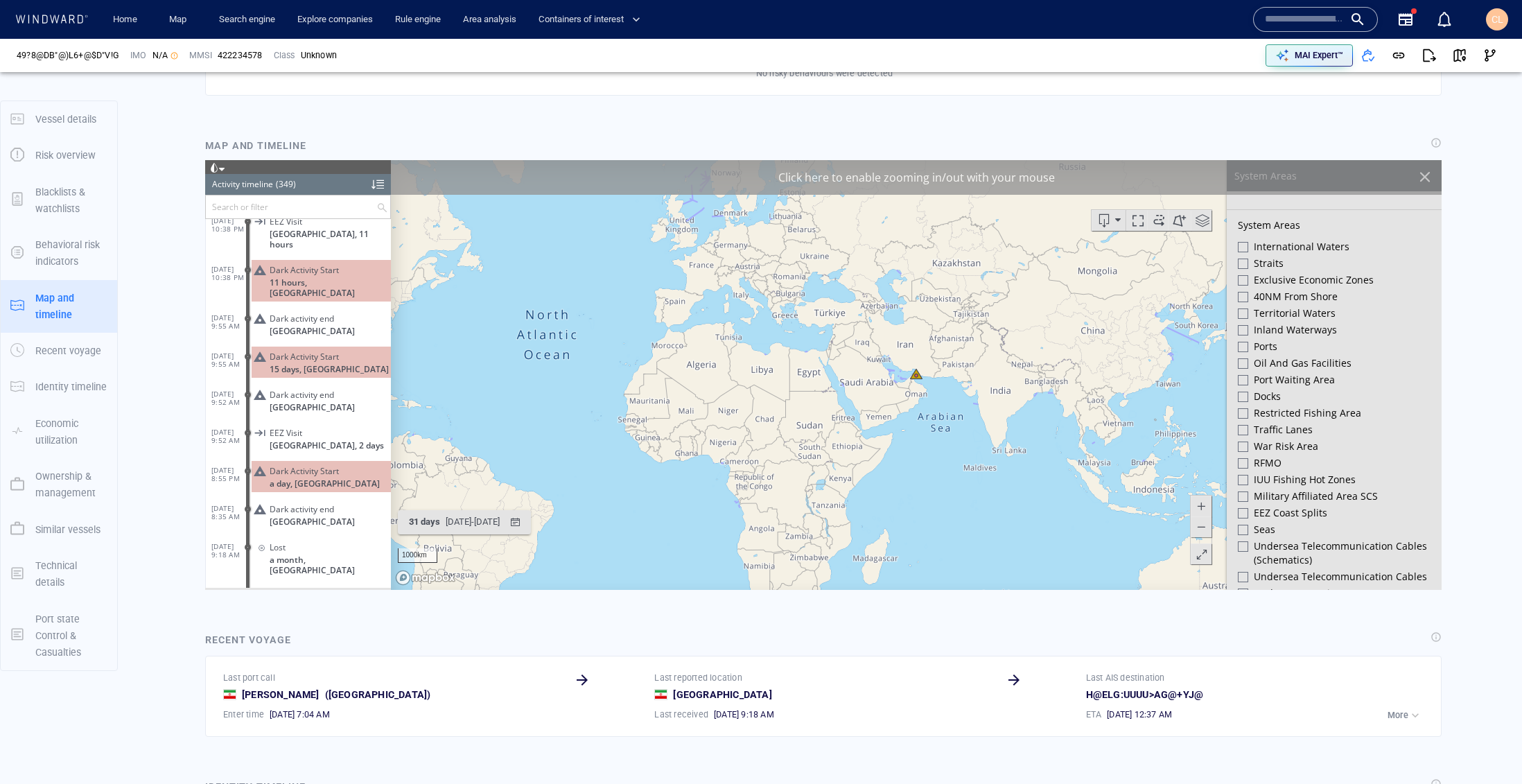
click at [977, 390] on canvas "Map" at bounding box center [916, 375] width 1051 height 430
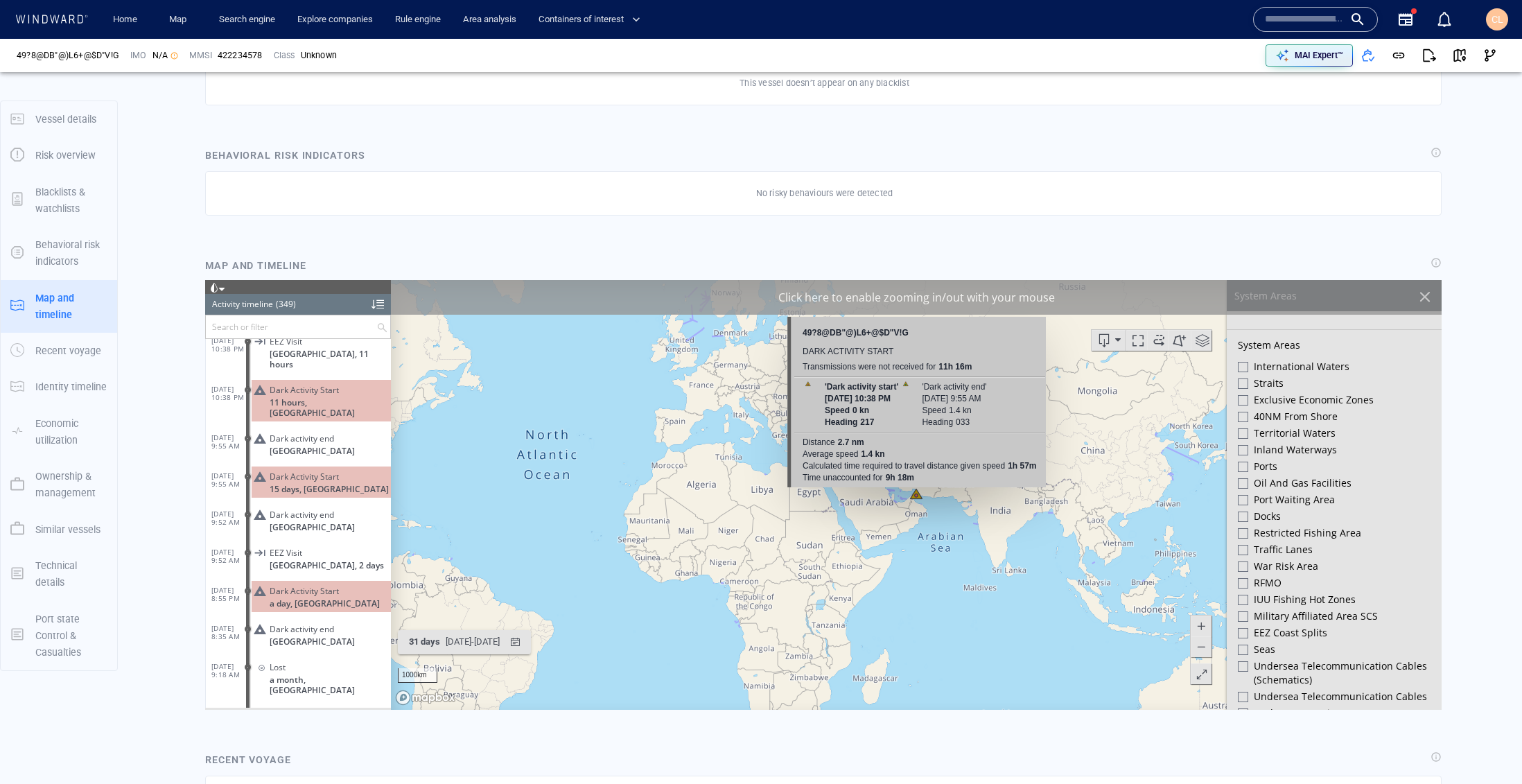
scroll to position [706, 0]
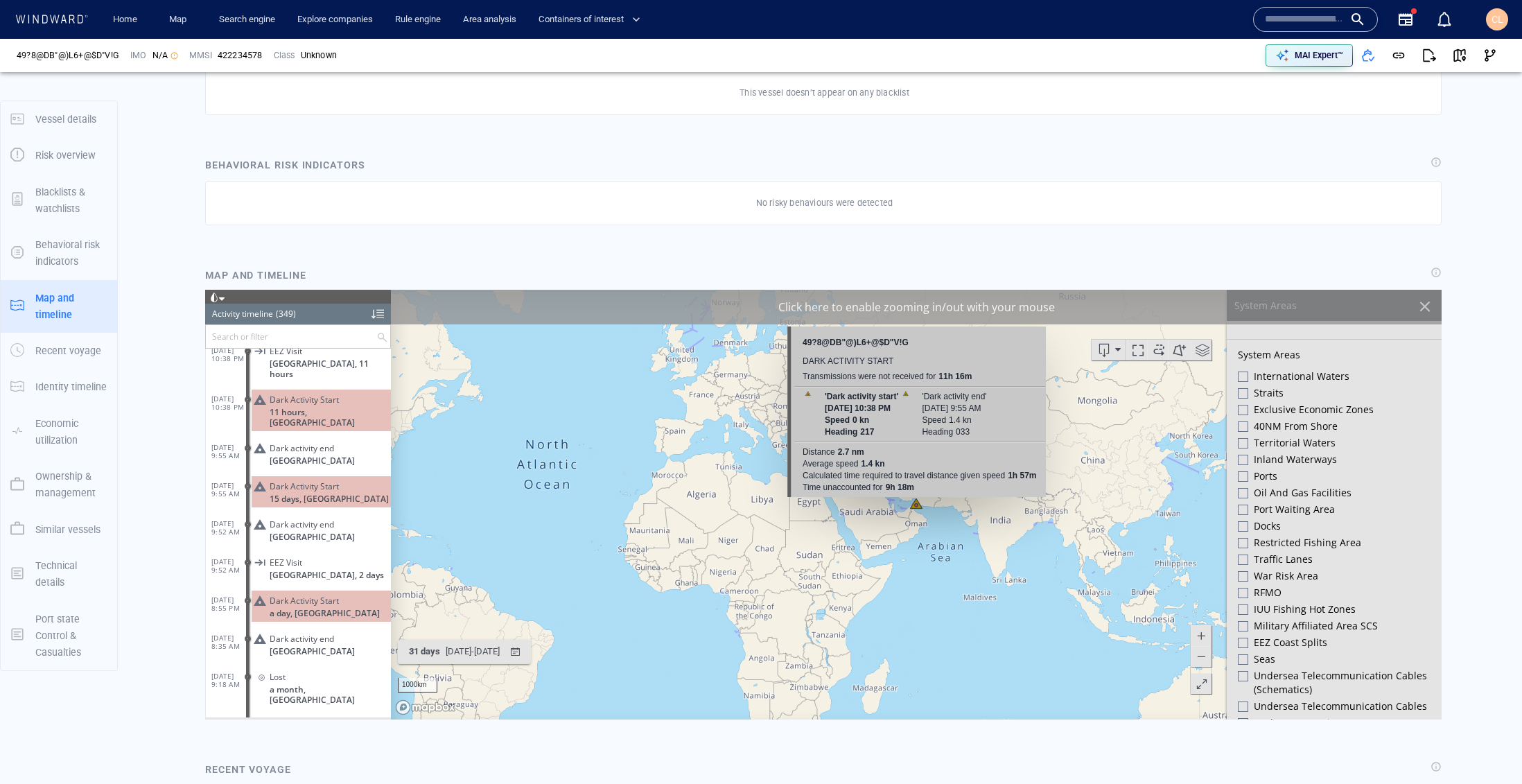
click at [924, 431] on div "'Dark activity end' August 14, 2025 9:55 AM Speed 1.4 kn Heading 033" at bounding box center [943, 413] width 88 height 47
click at [1072, 461] on canvas "Map" at bounding box center [916, 503] width 1051 height 430
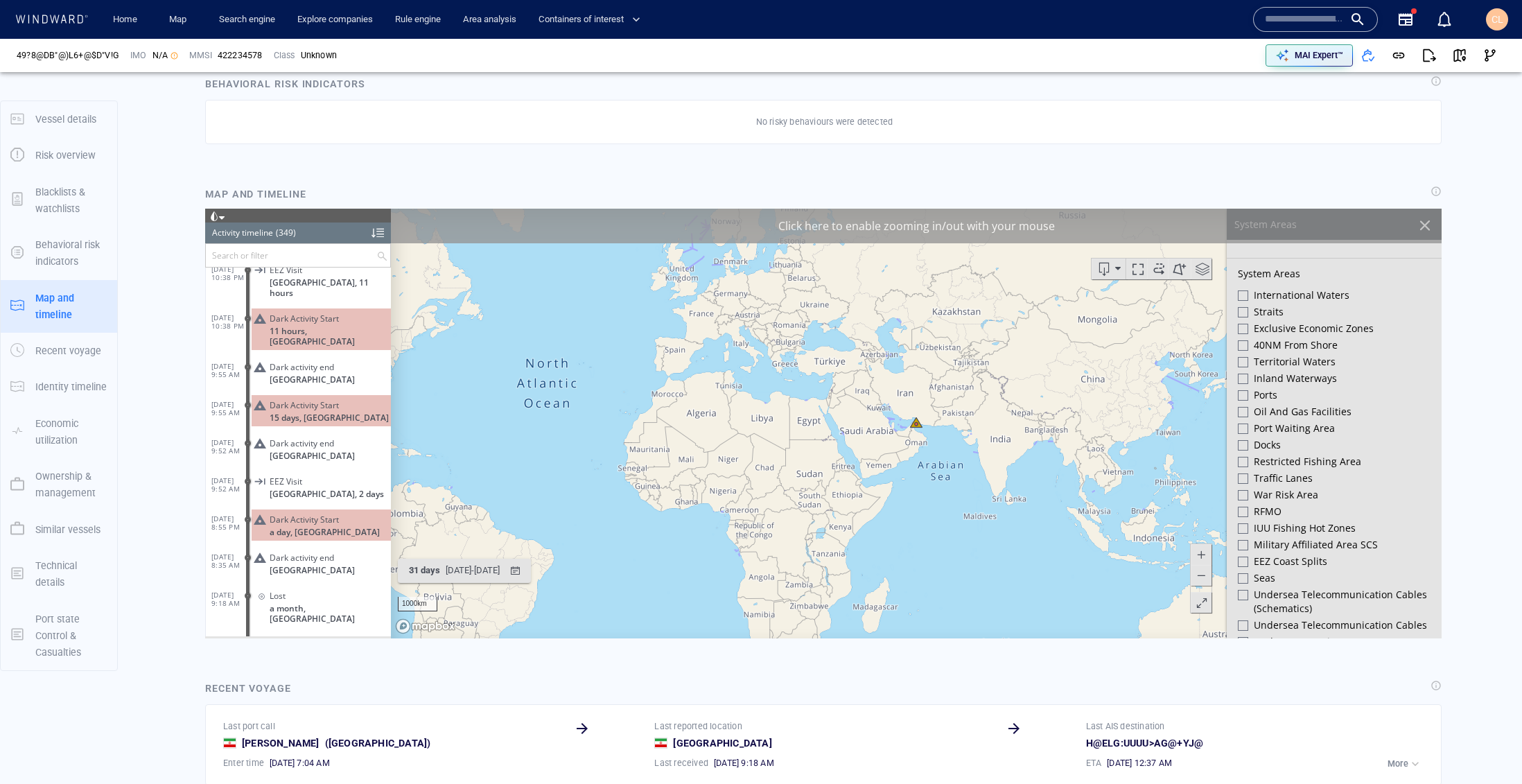
scroll to position [790, 0]
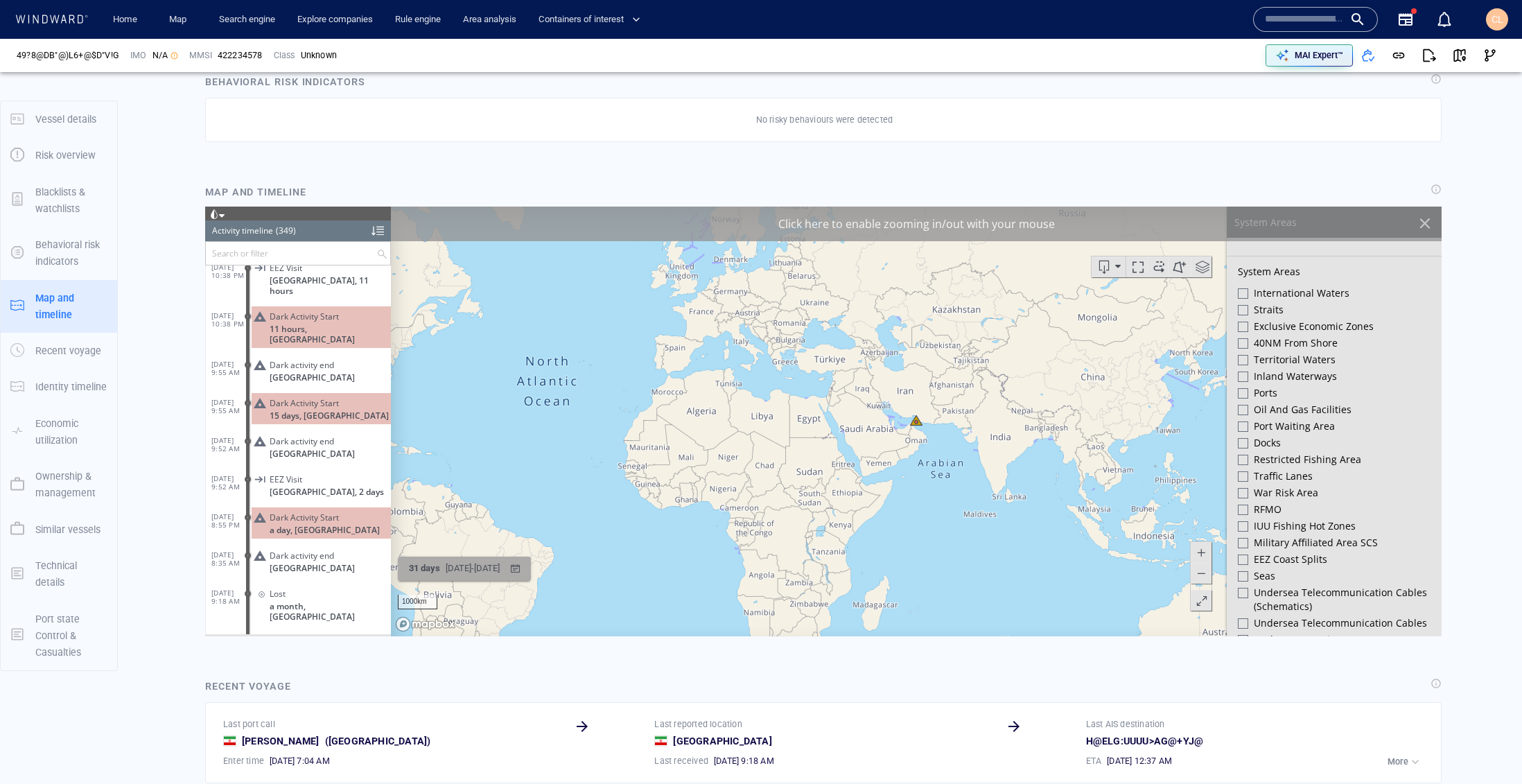
click at [447, 559] on div "7/31/2025 - 8/31/2025" at bounding box center [473, 568] width 60 height 22
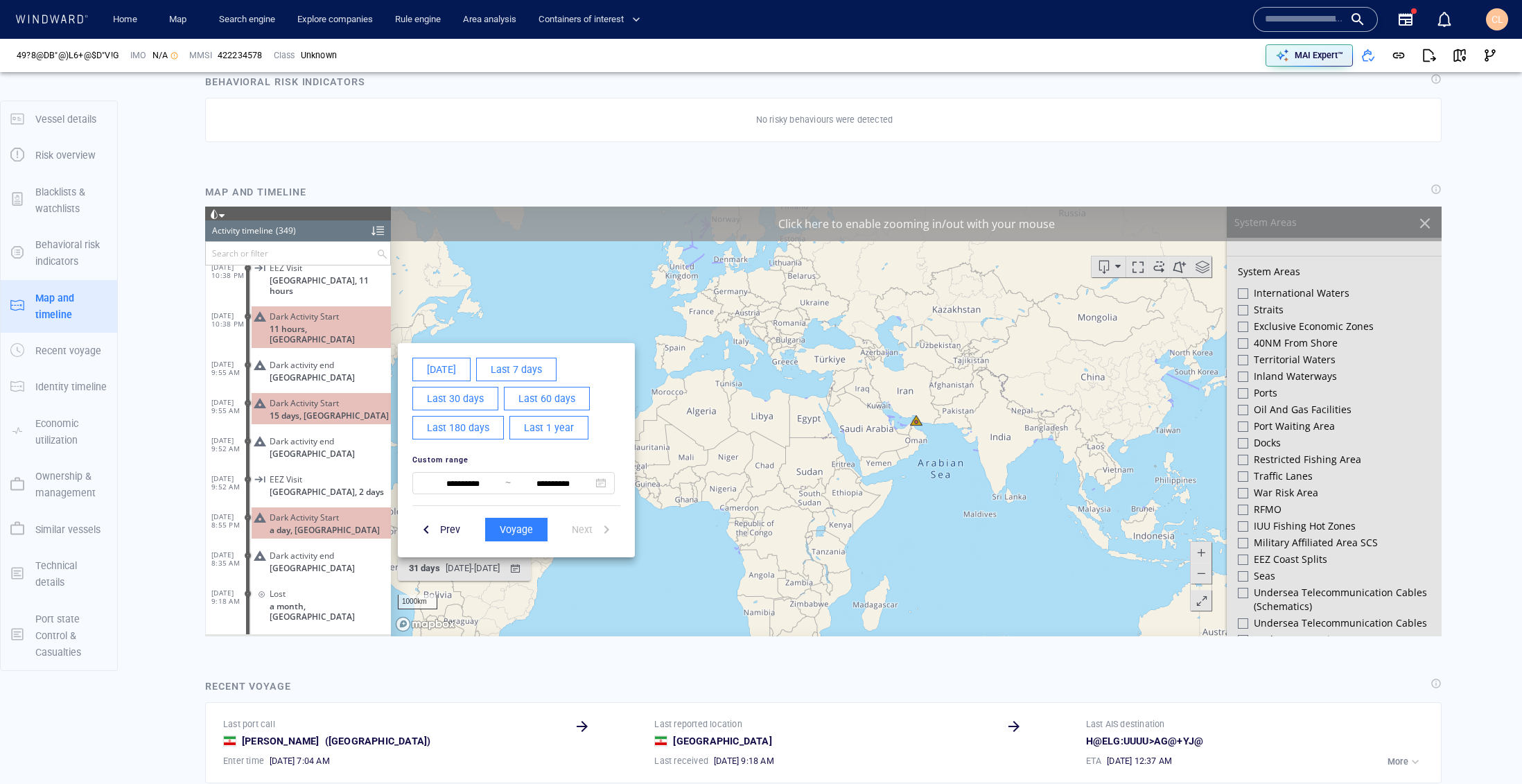
click at [550, 418] on button "Last 1 year" at bounding box center [548, 426] width 79 height 24
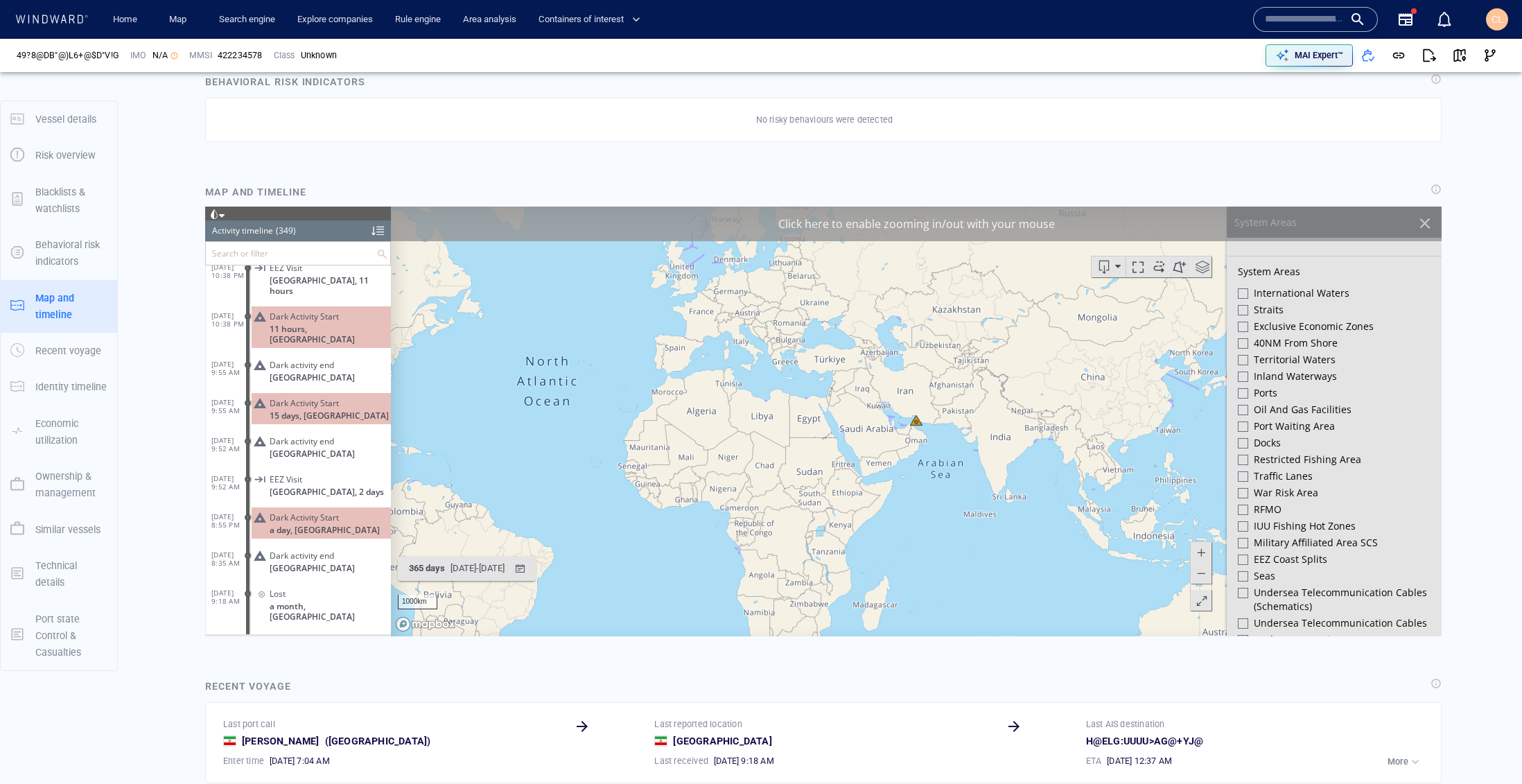
scroll to position [12949, 0]
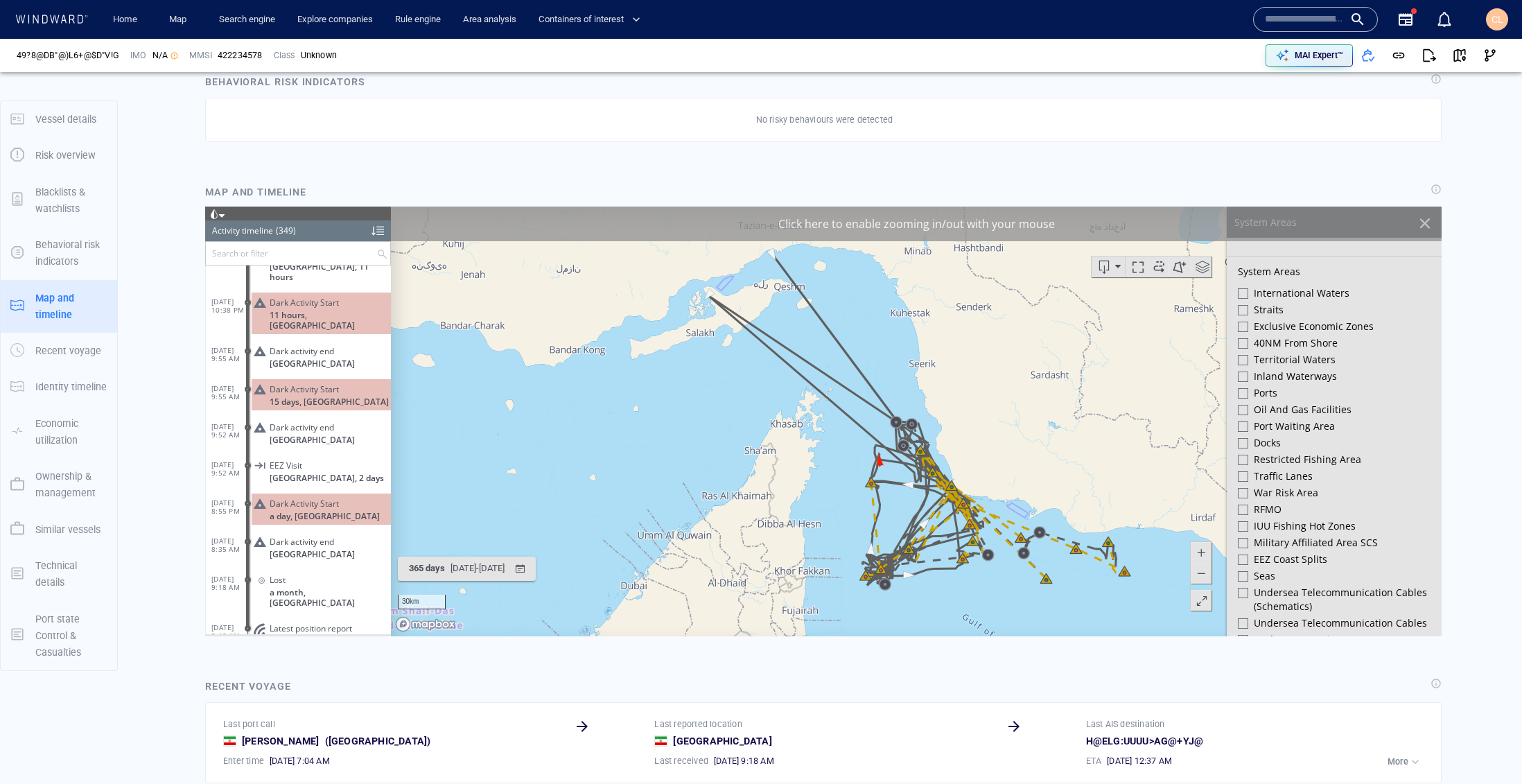
click at [475, 164] on div "Vessel details 49?8@DB"@)L6+@$D"V!G Formerly: [W?8@DB"@)L6+@$D"V!G +2 more No i…" at bounding box center [823, 436] width 1397 height 2289
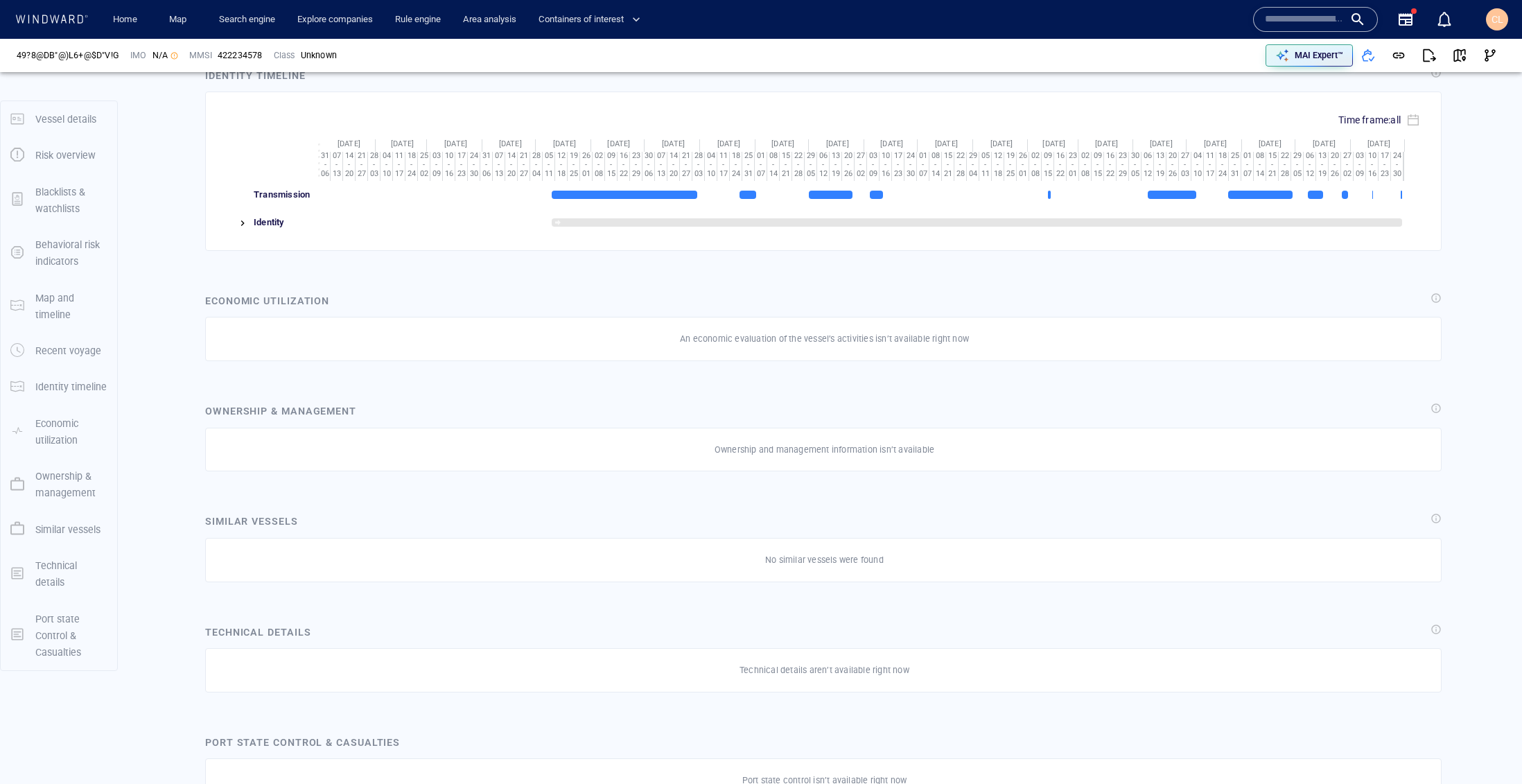
scroll to position [1567, 0]
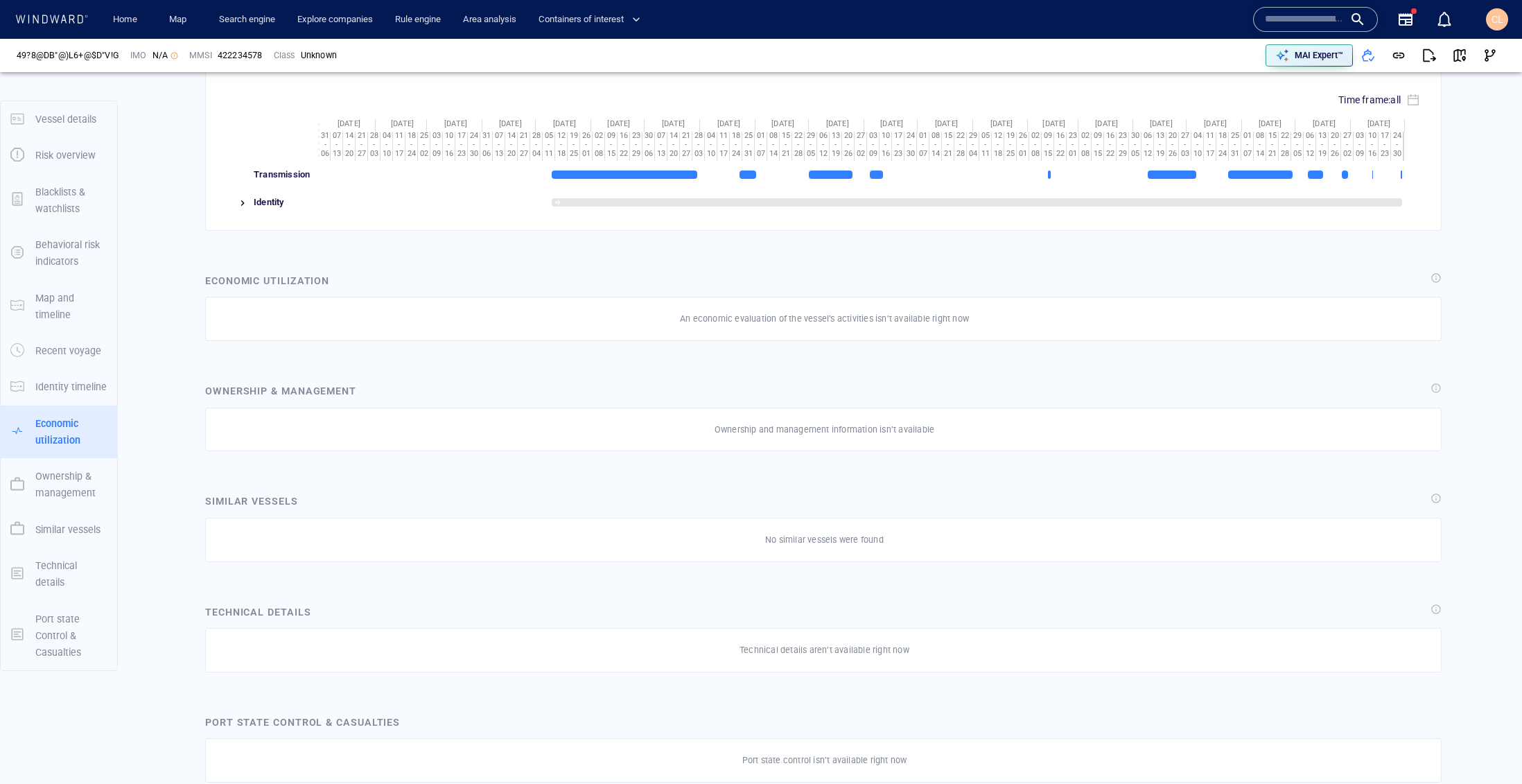
click at [243, 198] on img at bounding box center [242, 203] width 11 height 11
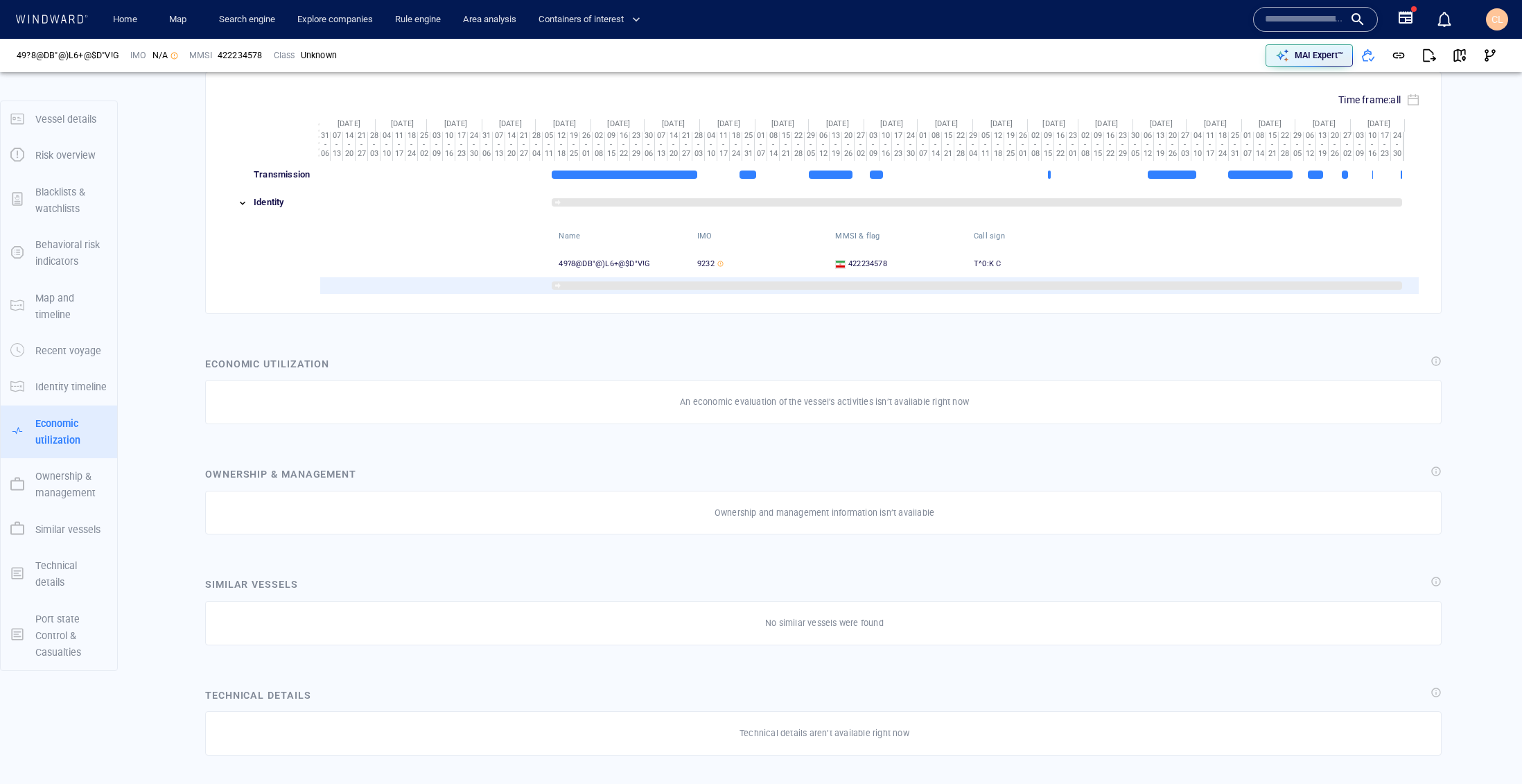
click at [232, 208] on div at bounding box center [236, 203] width 26 height 28
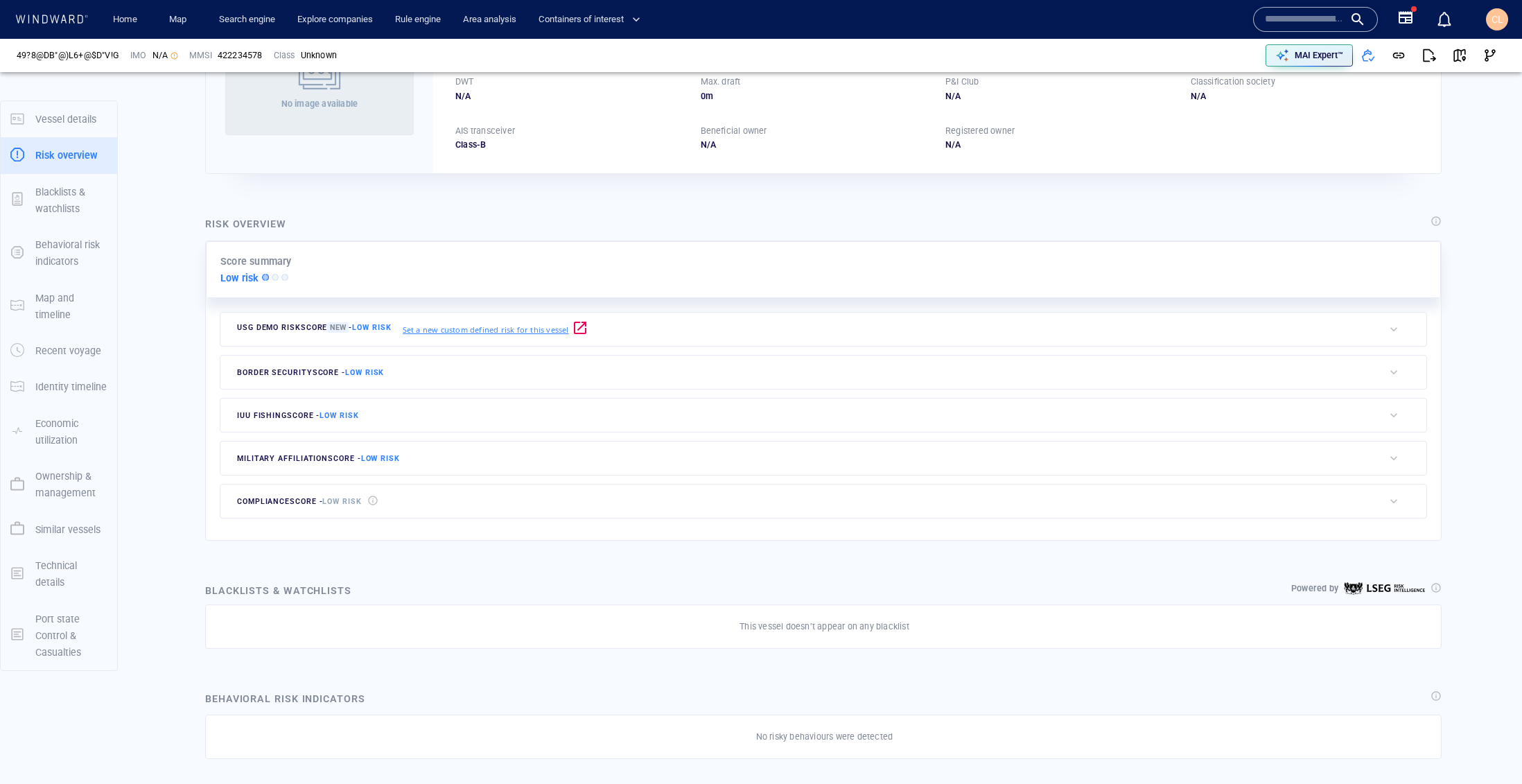
scroll to position [185, 0]
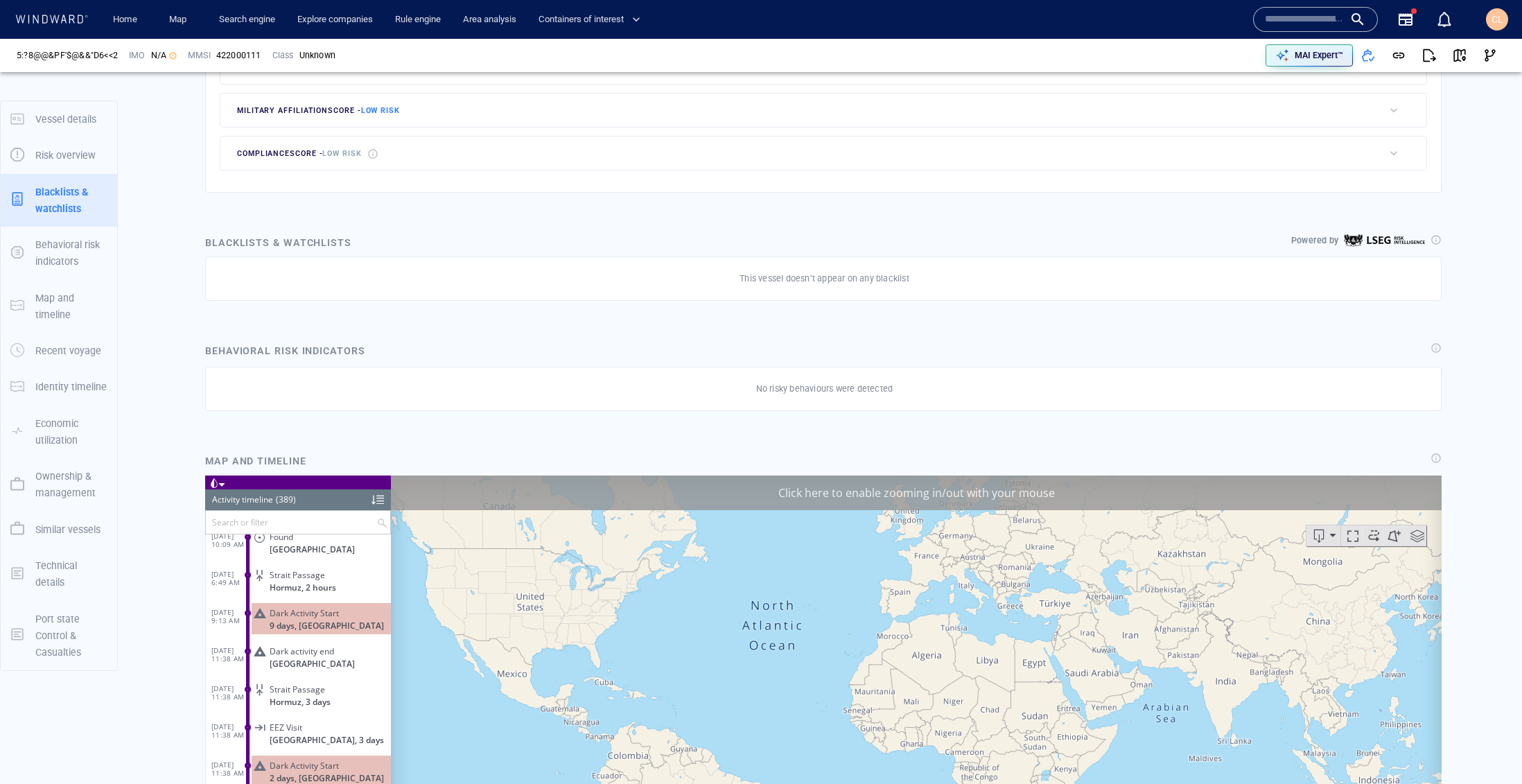
scroll to position [523, 0]
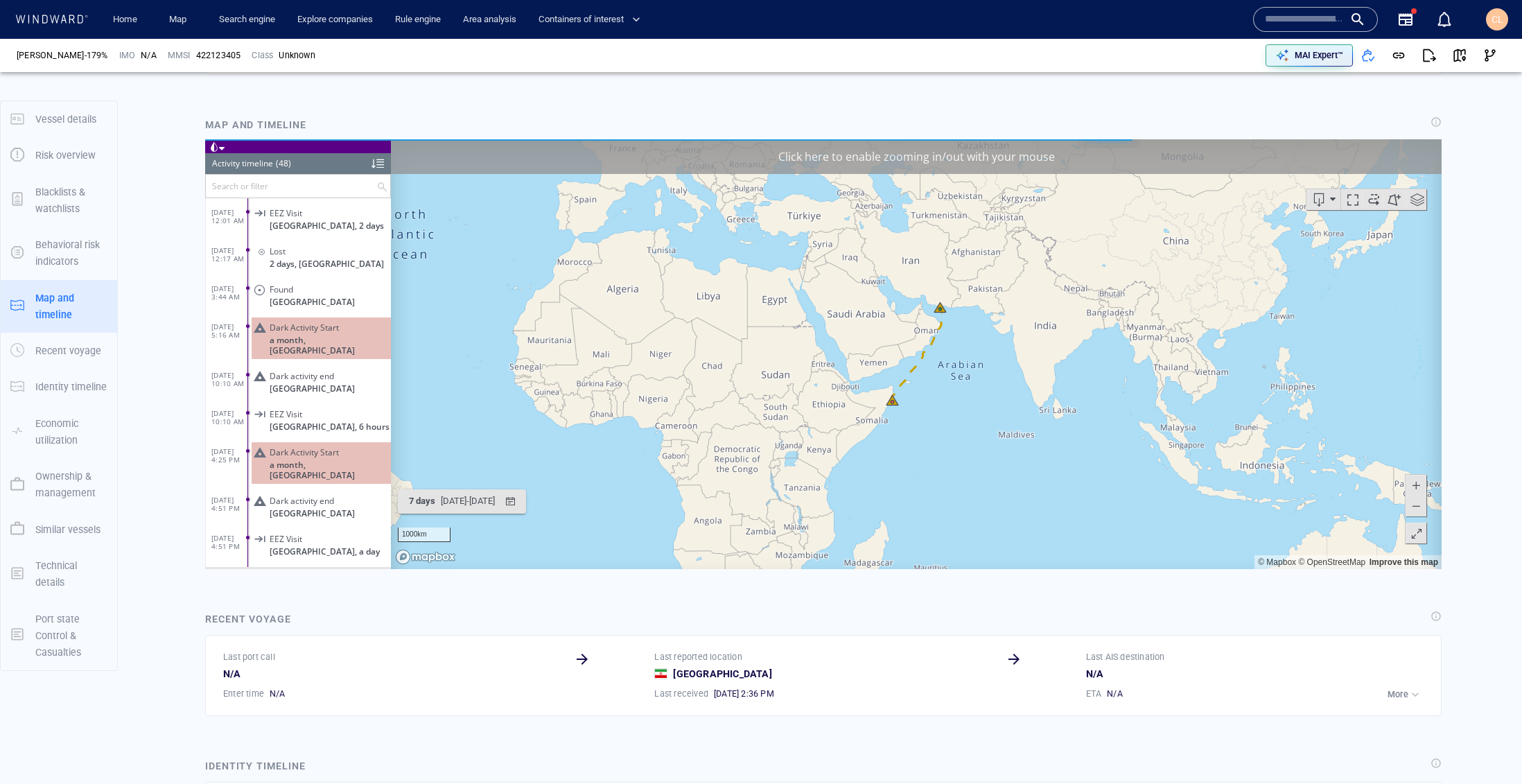
scroll to position [863, 0]
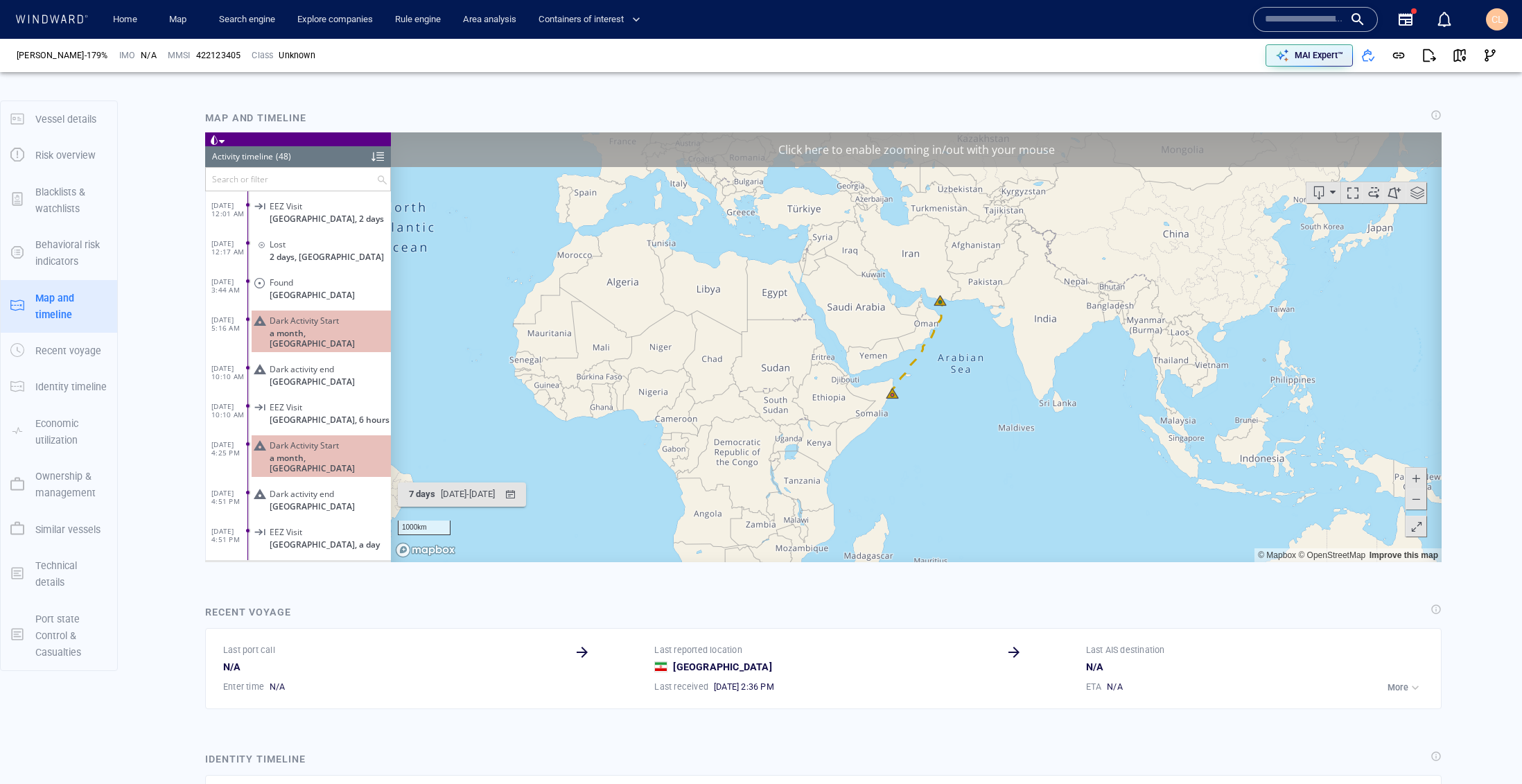
click at [924, 351] on canvas "Map" at bounding box center [916, 346] width 1051 height 430
click at [498, 489] on div "9/23/2025 - 9/30/2025" at bounding box center [468, 494] width 60 height 22
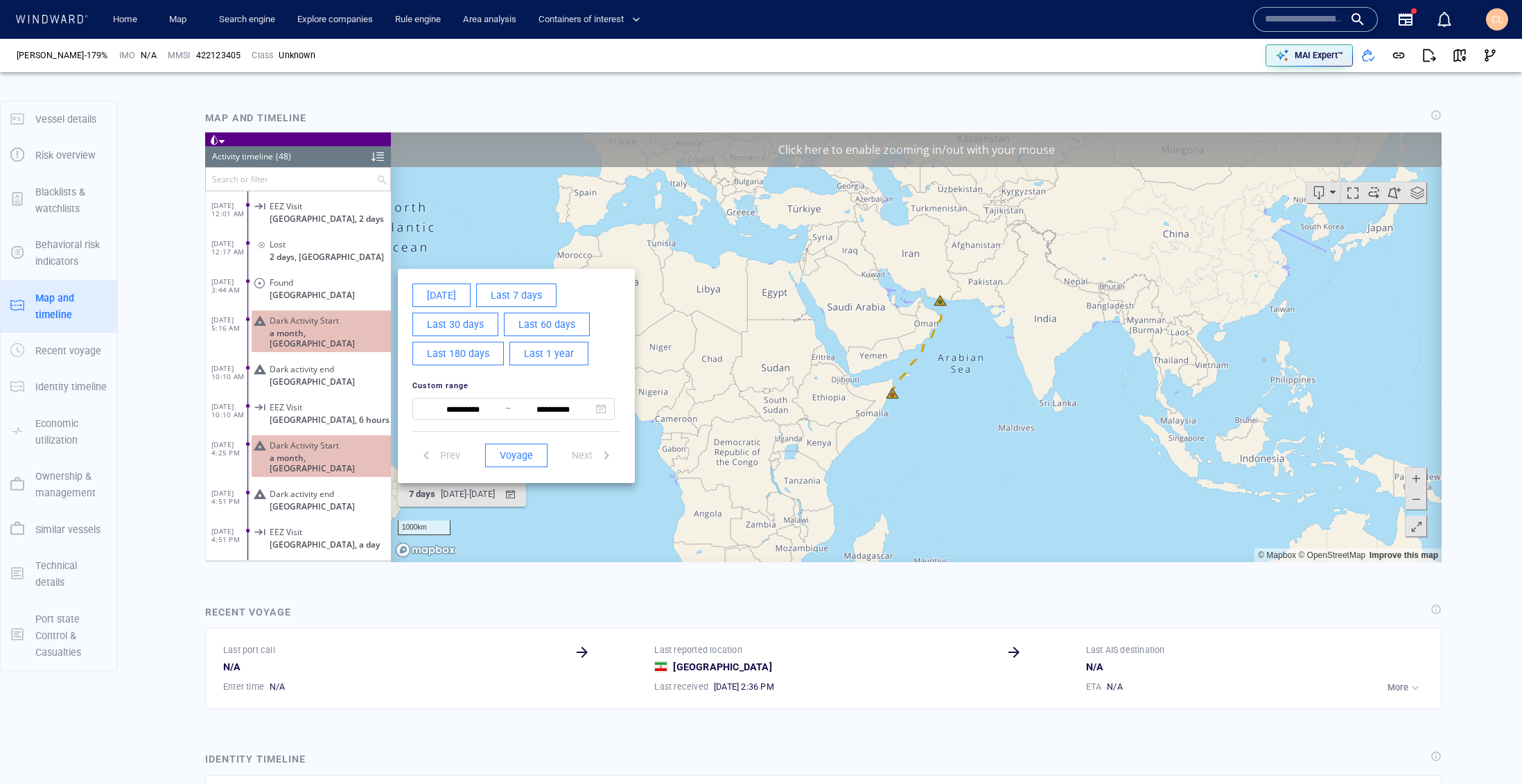
click at [469, 329] on span "Last 30 days" at bounding box center [456, 323] width 57 height 17
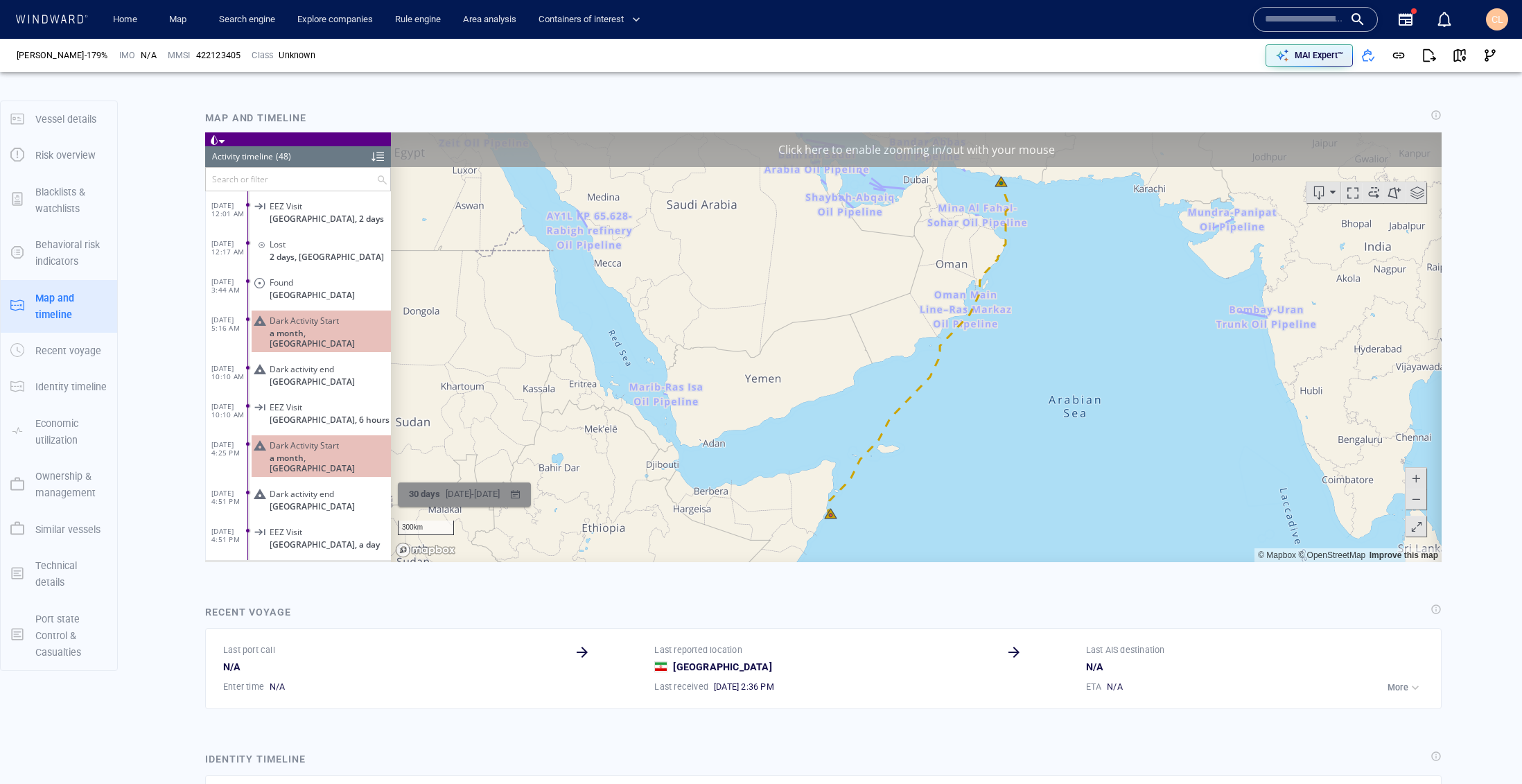
click at [483, 492] on div "8/31/2025 - 9/30/2025" at bounding box center [473, 494] width 60 height 22
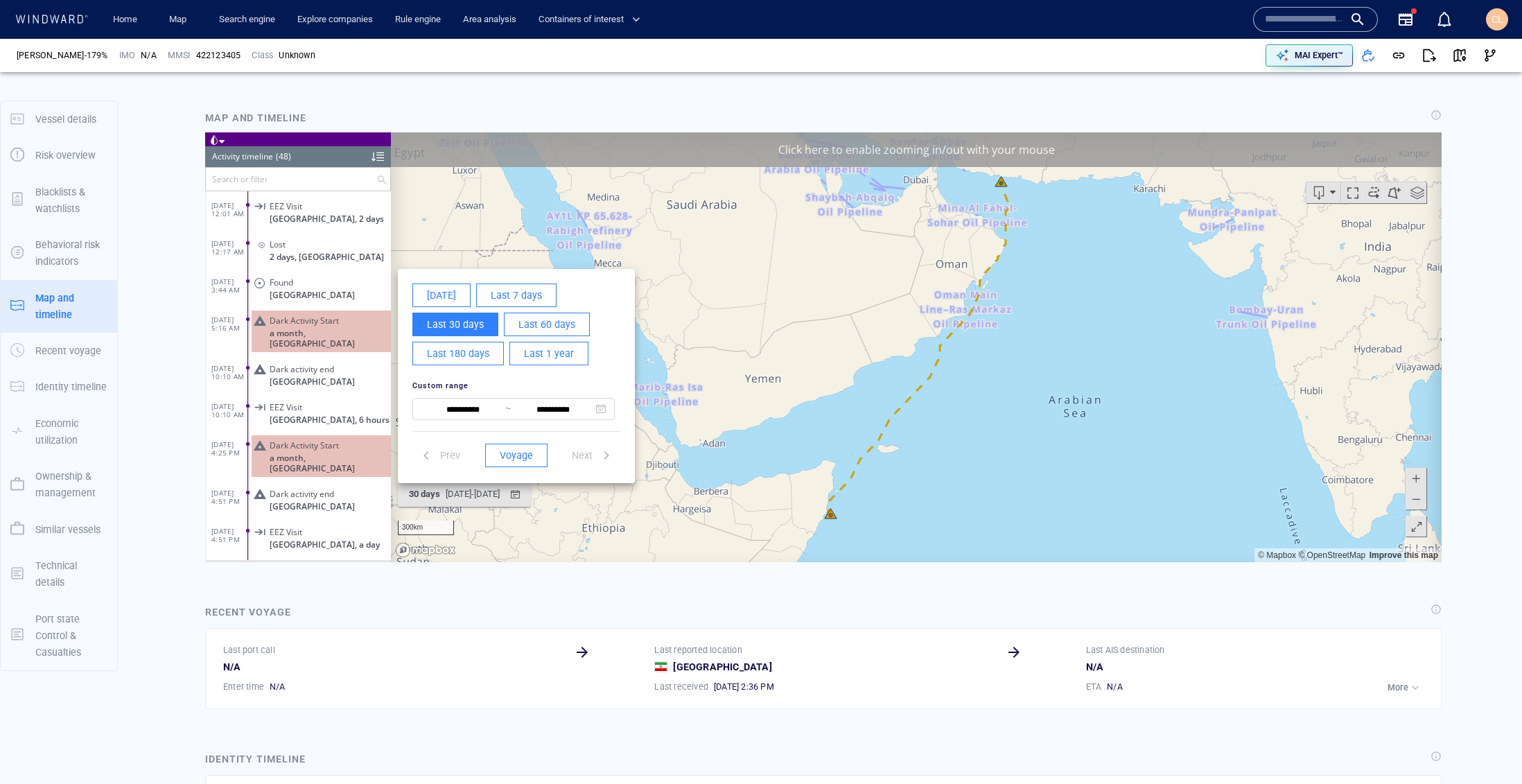
click at [562, 352] on span "Last 1 year" at bounding box center [549, 353] width 50 height 17
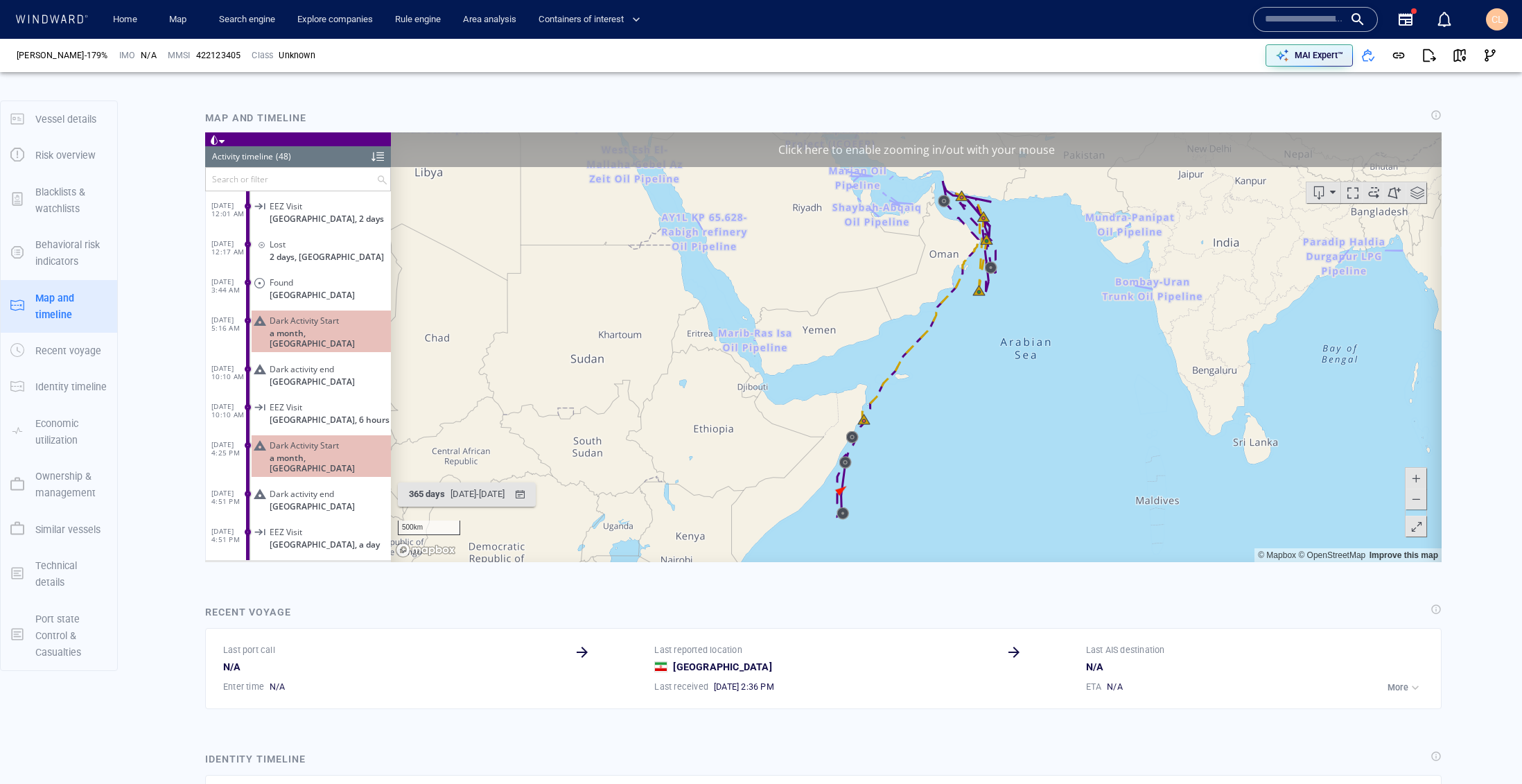
drag, startPoint x: 1044, startPoint y: 285, endPoint x: 975, endPoint y: 318, distance: 76.5
click at [975, 318] on canvas "Map" at bounding box center [916, 346] width 1051 height 430
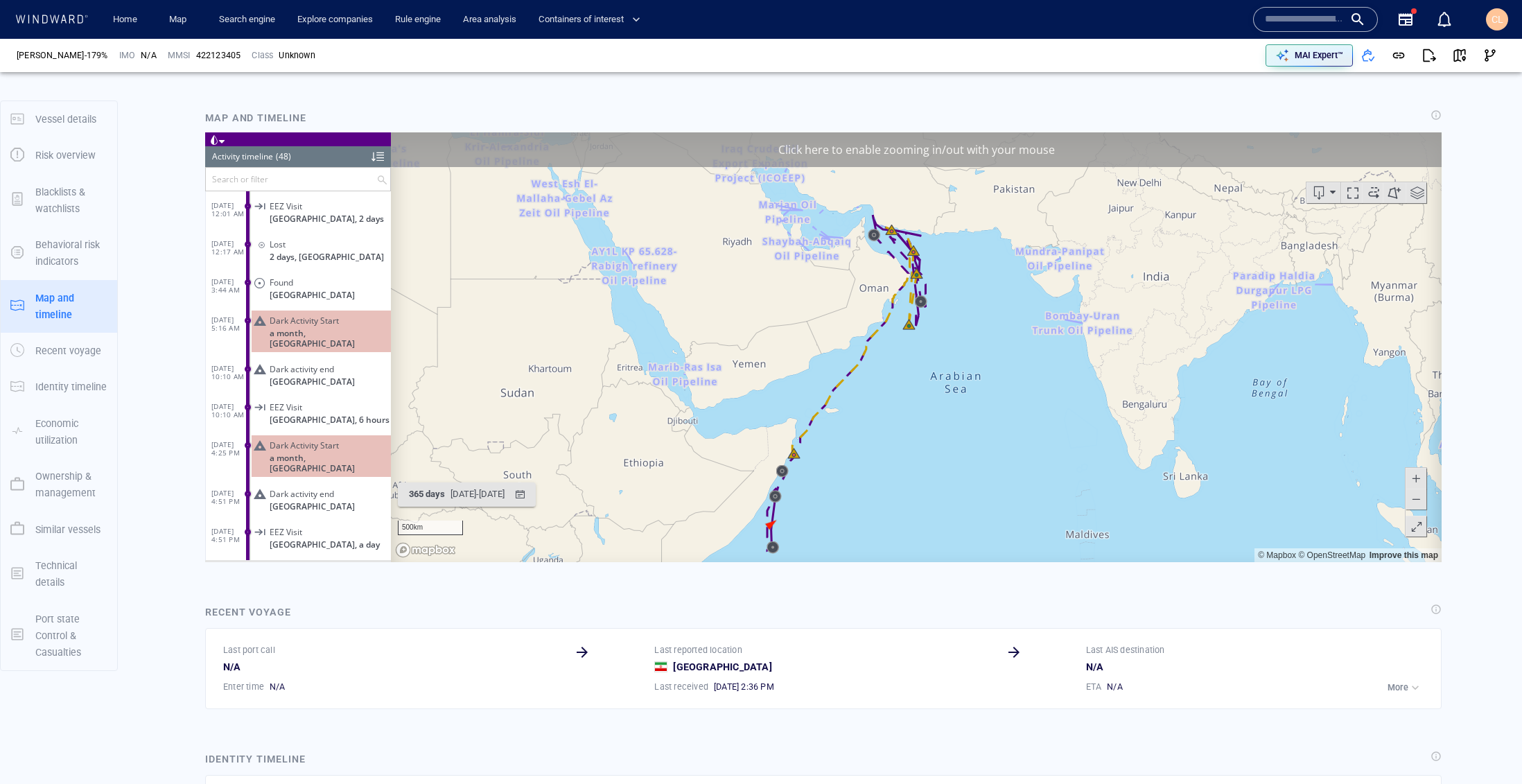
drag, startPoint x: 975, startPoint y: 318, endPoint x: 781, endPoint y: 432, distance: 225.0
click at [781, 432] on canvas "Map" at bounding box center [916, 346] width 1051 height 430
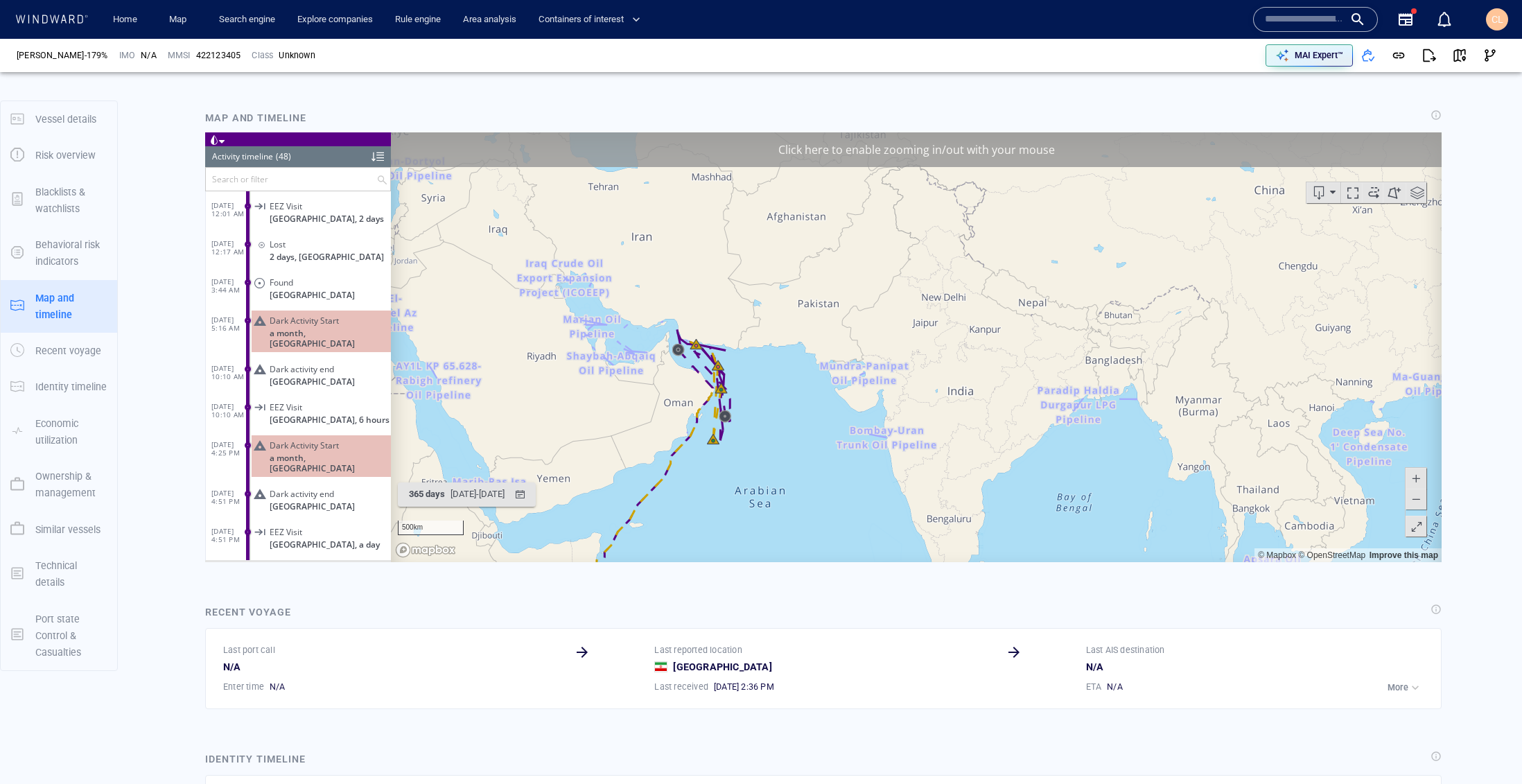
click at [1417, 195] on span at bounding box center [1417, 192] width 21 height 21
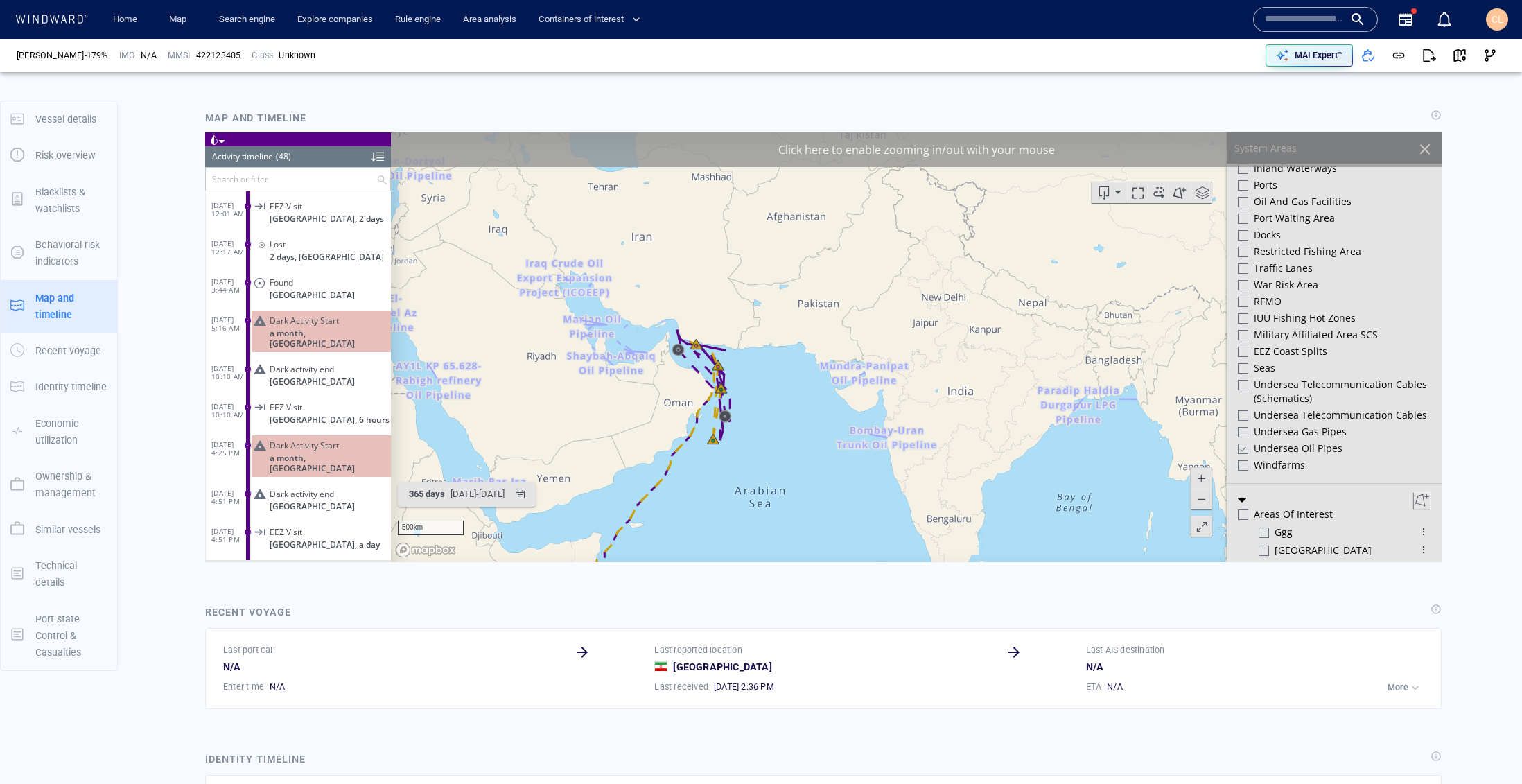
scroll to position [480, 0]
click at [1240, 443] on div at bounding box center [1242, 448] width 11 height 12
